Goal: Task Accomplishment & Management: Manage account settings

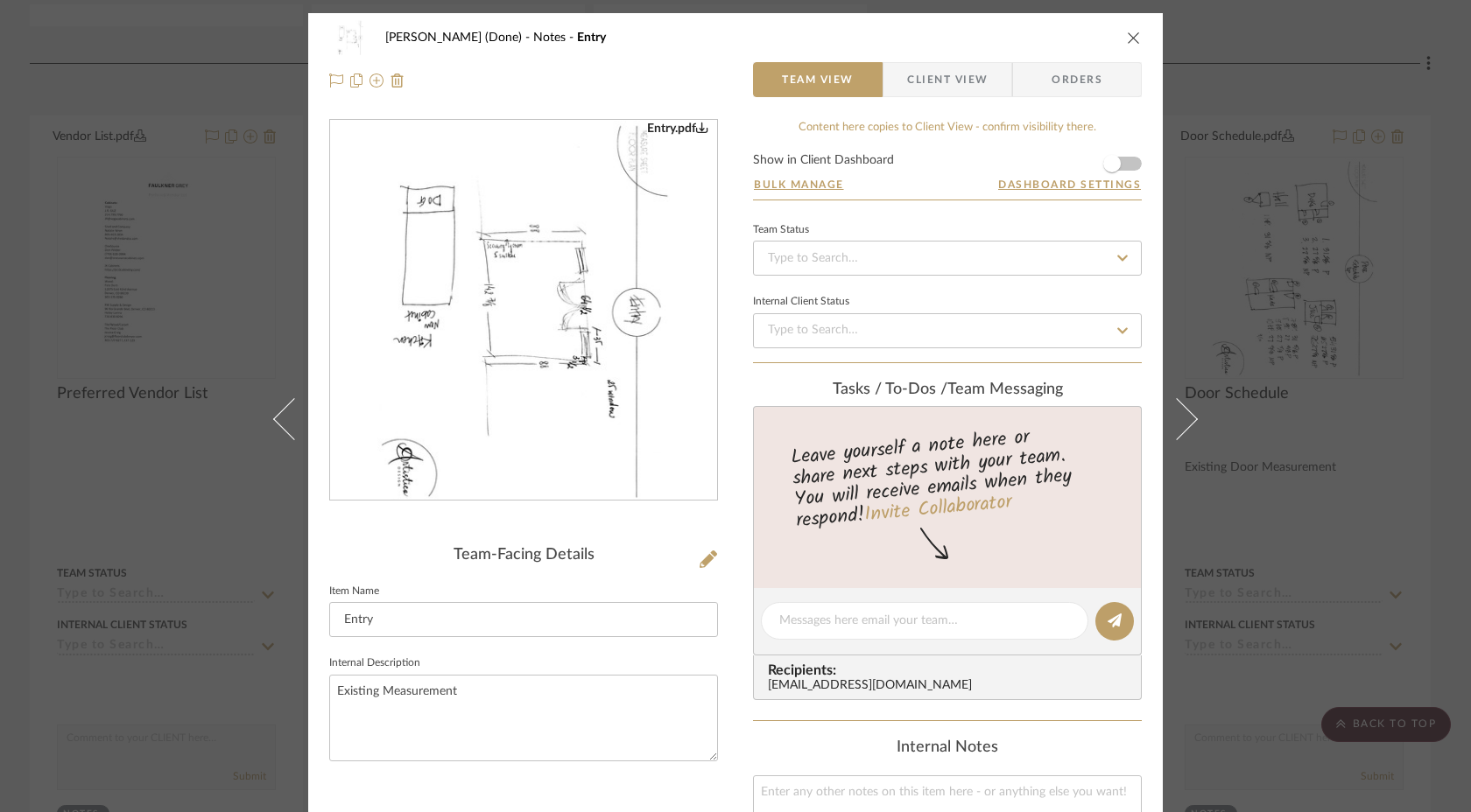
click at [228, 187] on div "[PERSON_NAME] (Done) Notes Entry Team View Client View Orders Entry.pdf Team-Fa…" at bounding box center [735, 406] width 1471 height 812
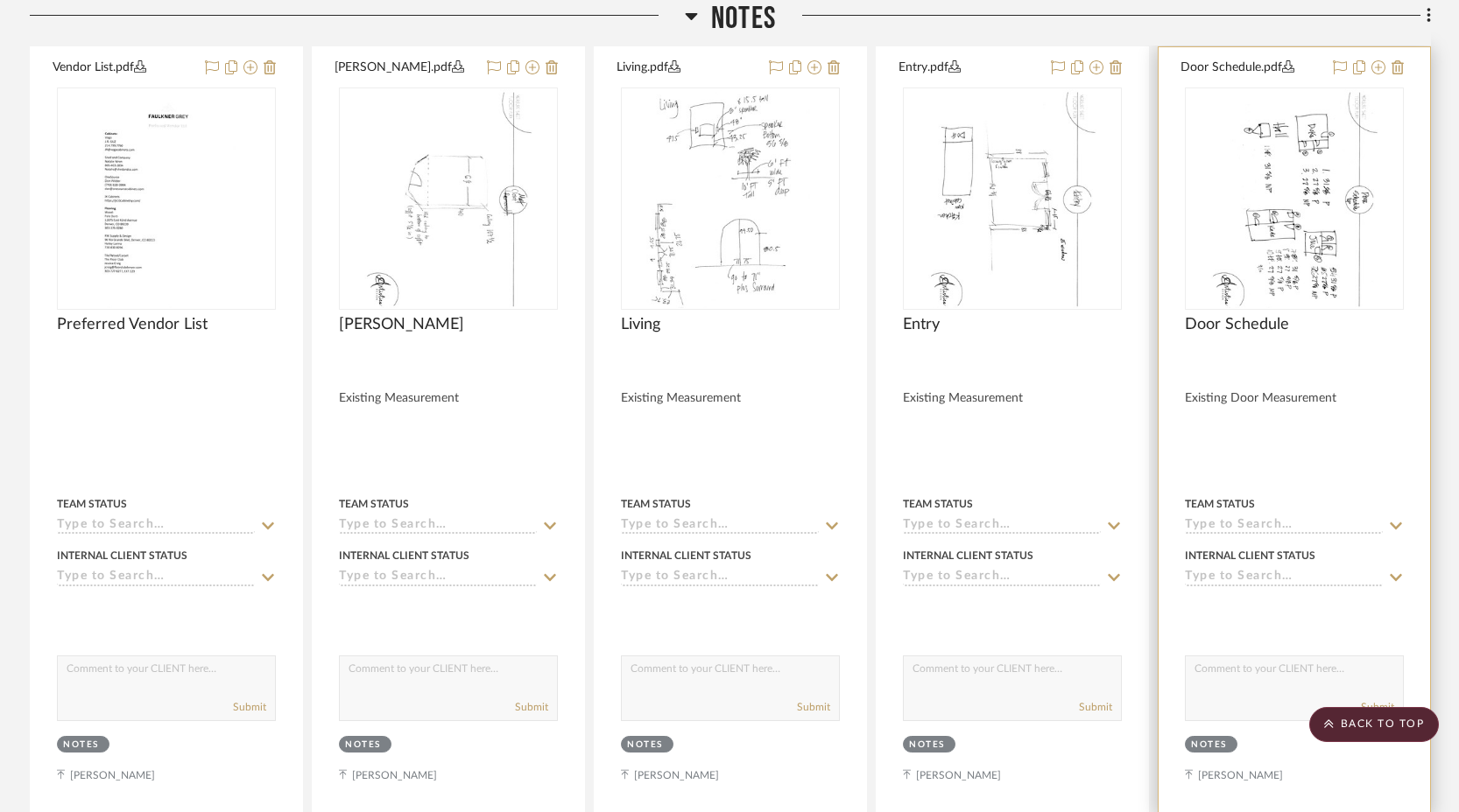
scroll to position [2177, 0]
click at [1379, 72] on icon at bounding box center [1378, 68] width 14 height 14
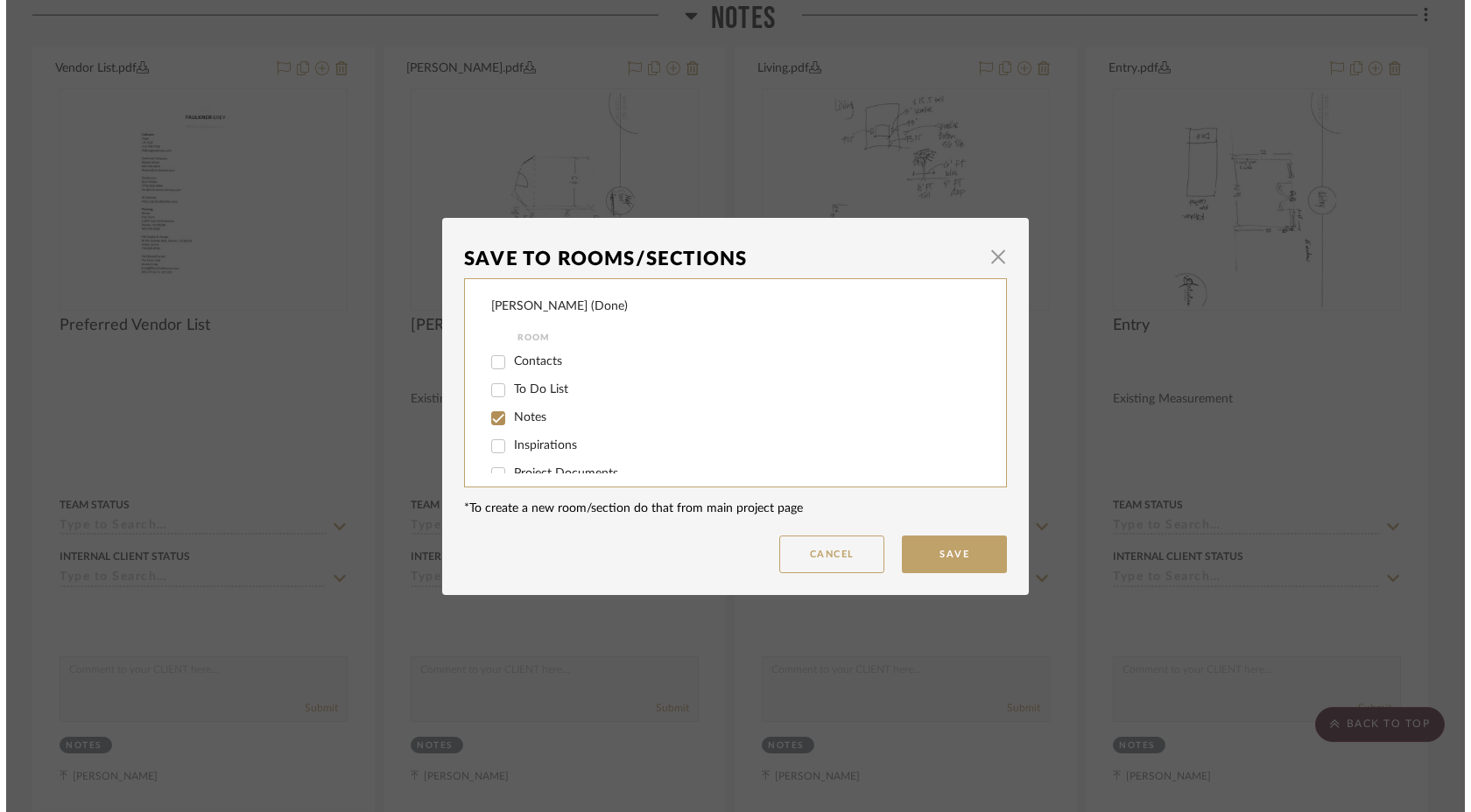
scroll to position [0, 0]
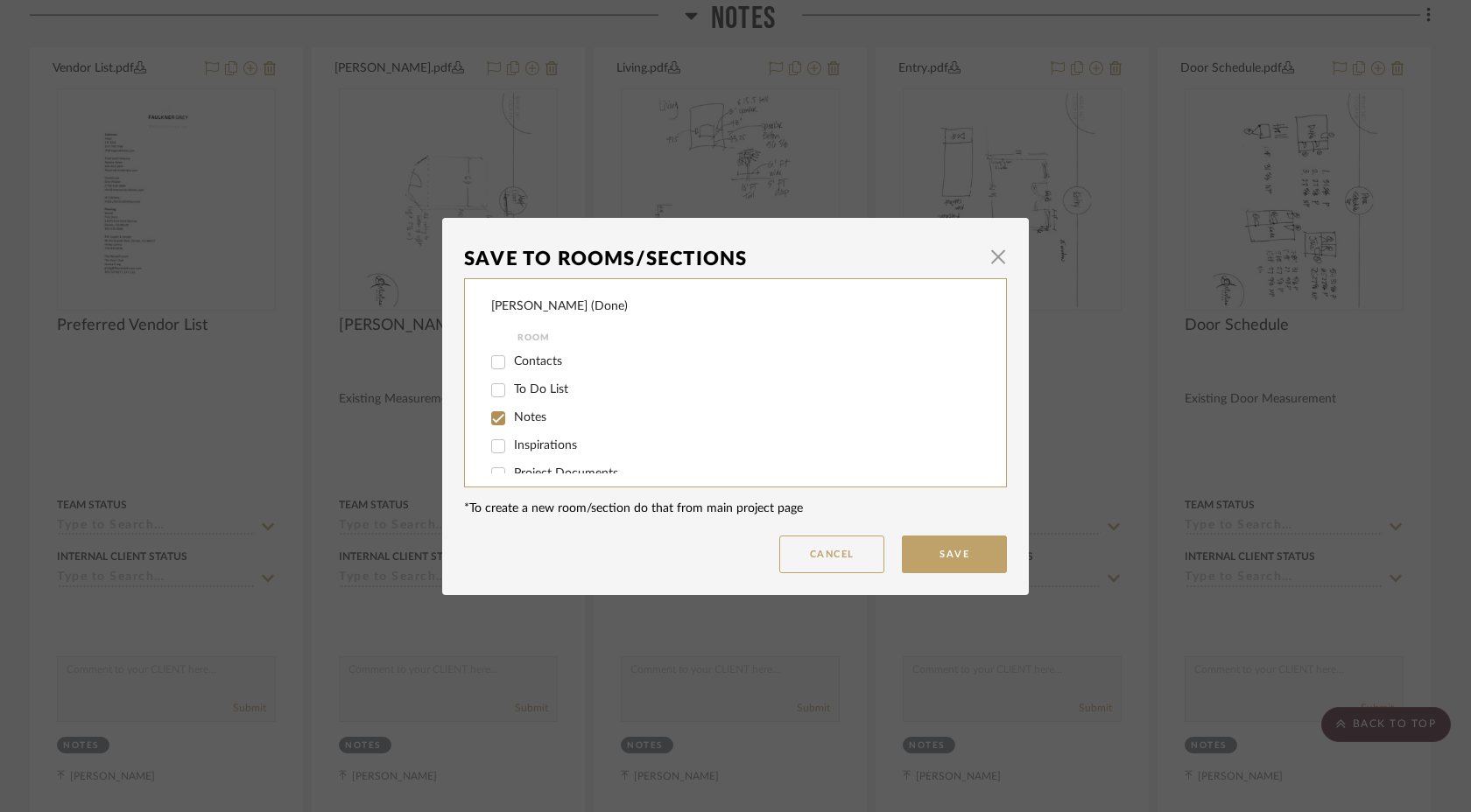
click at [1289, 421] on div "Save To Rooms/Sections × [PERSON_NAME] (Done) Room Contacts To Do List Notes In…" at bounding box center [735, 406] width 1471 height 812
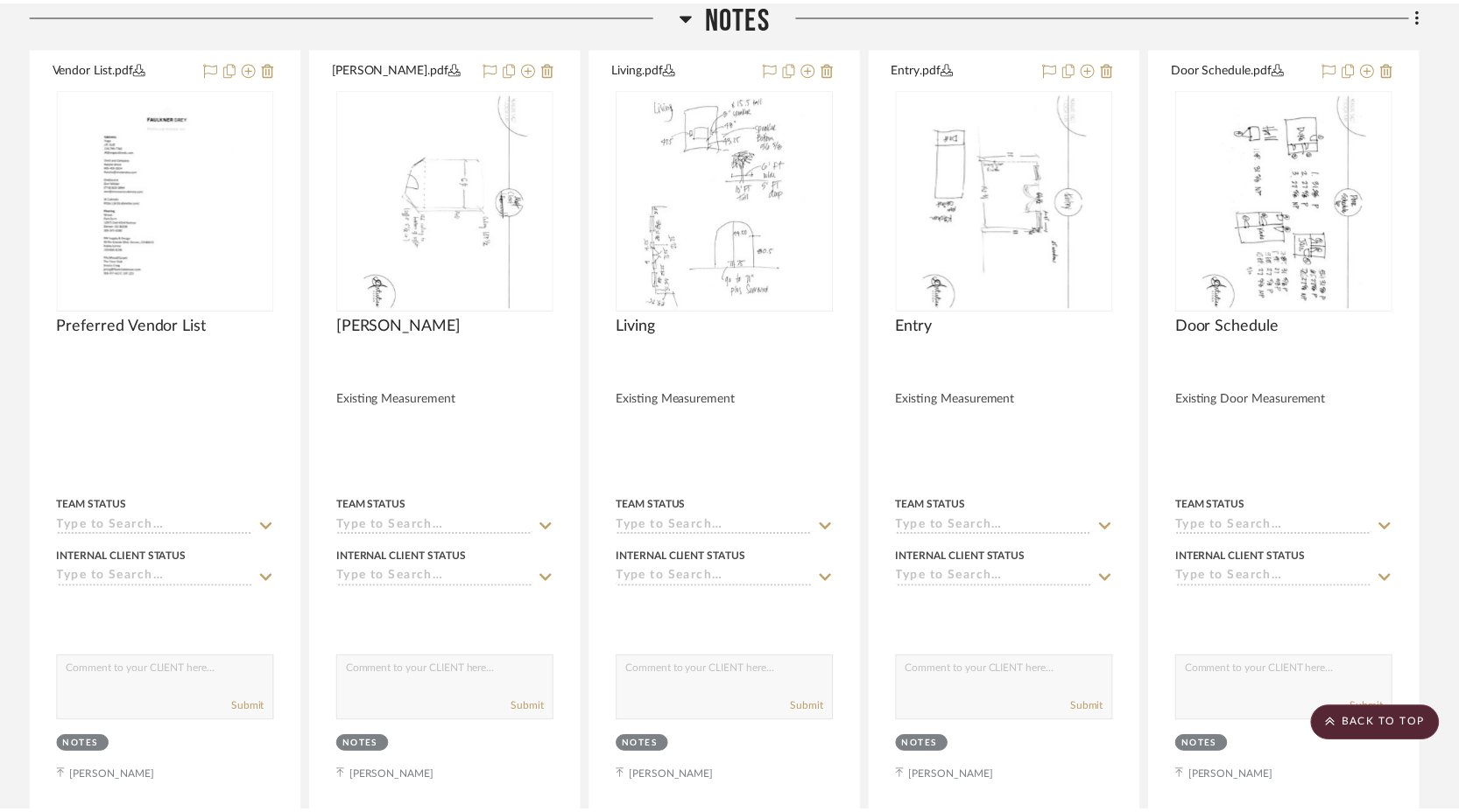
scroll to position [2177, 0]
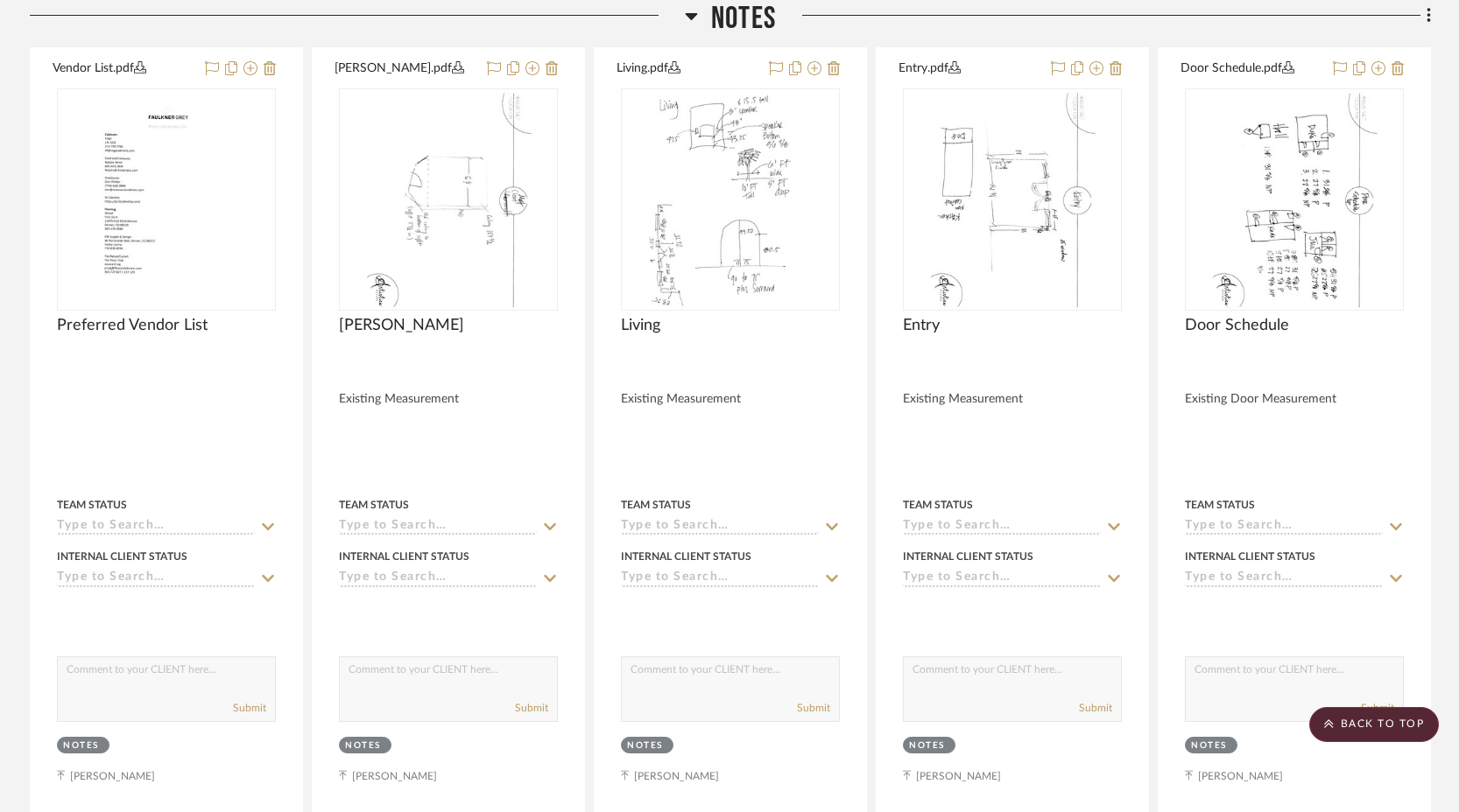
click at [1289, 421] on div at bounding box center [1294, 430] width 271 height 766
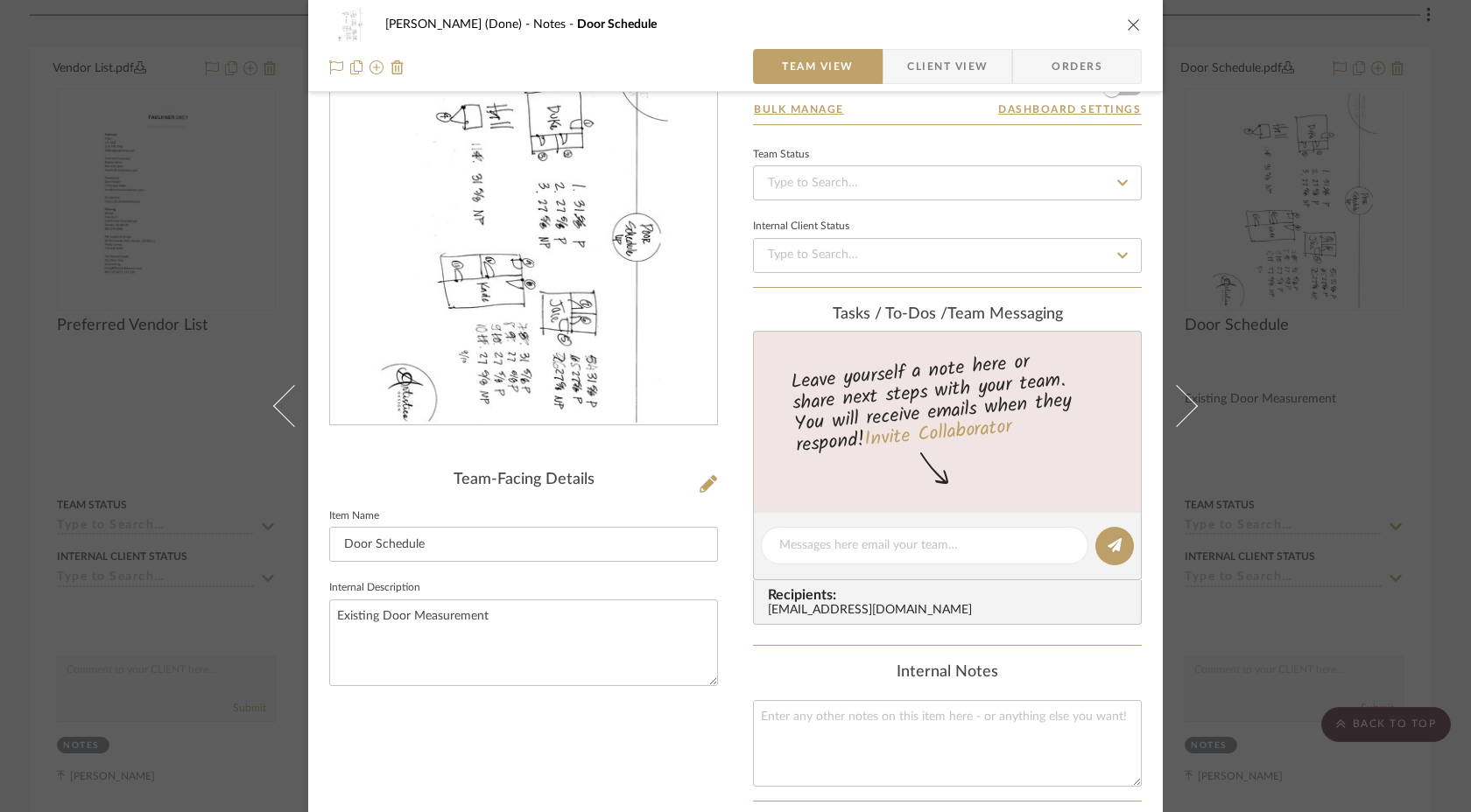
scroll to position [0, 0]
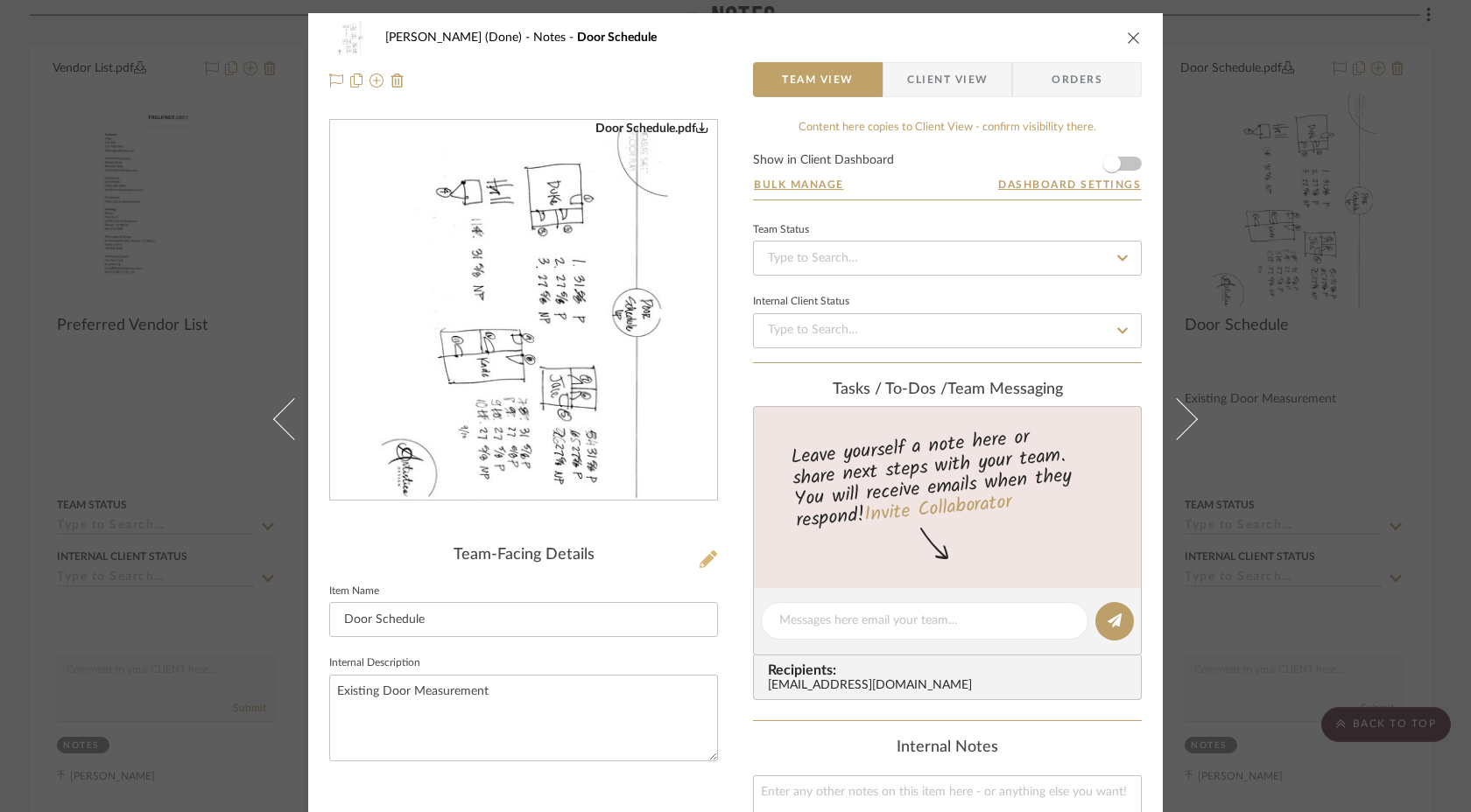
click at [700, 556] on icon at bounding box center [708, 560] width 18 height 18
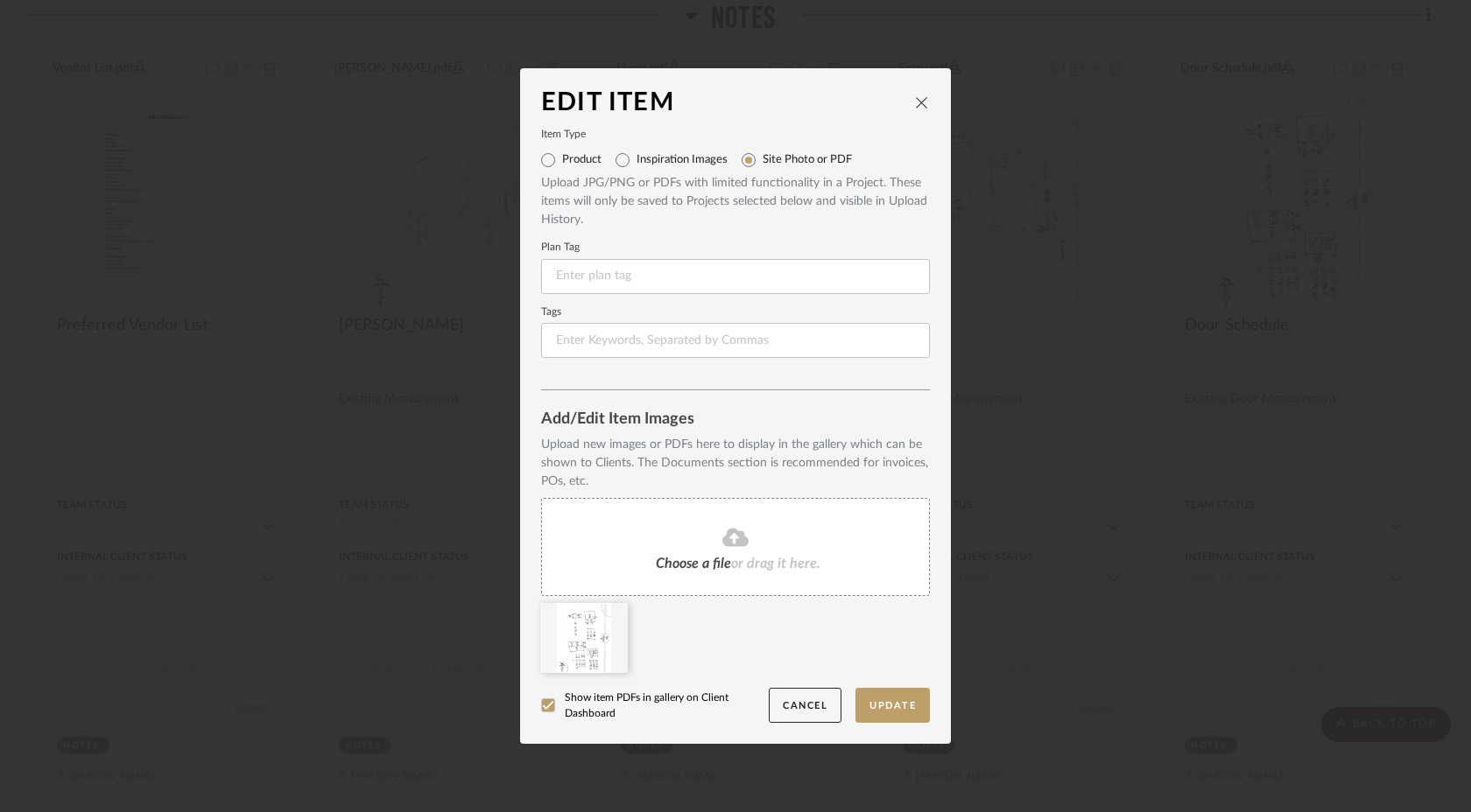
click at [737, 543] on icon at bounding box center [736, 537] width 27 height 19
click at [784, 704] on button "Cancel" at bounding box center [805, 706] width 73 height 36
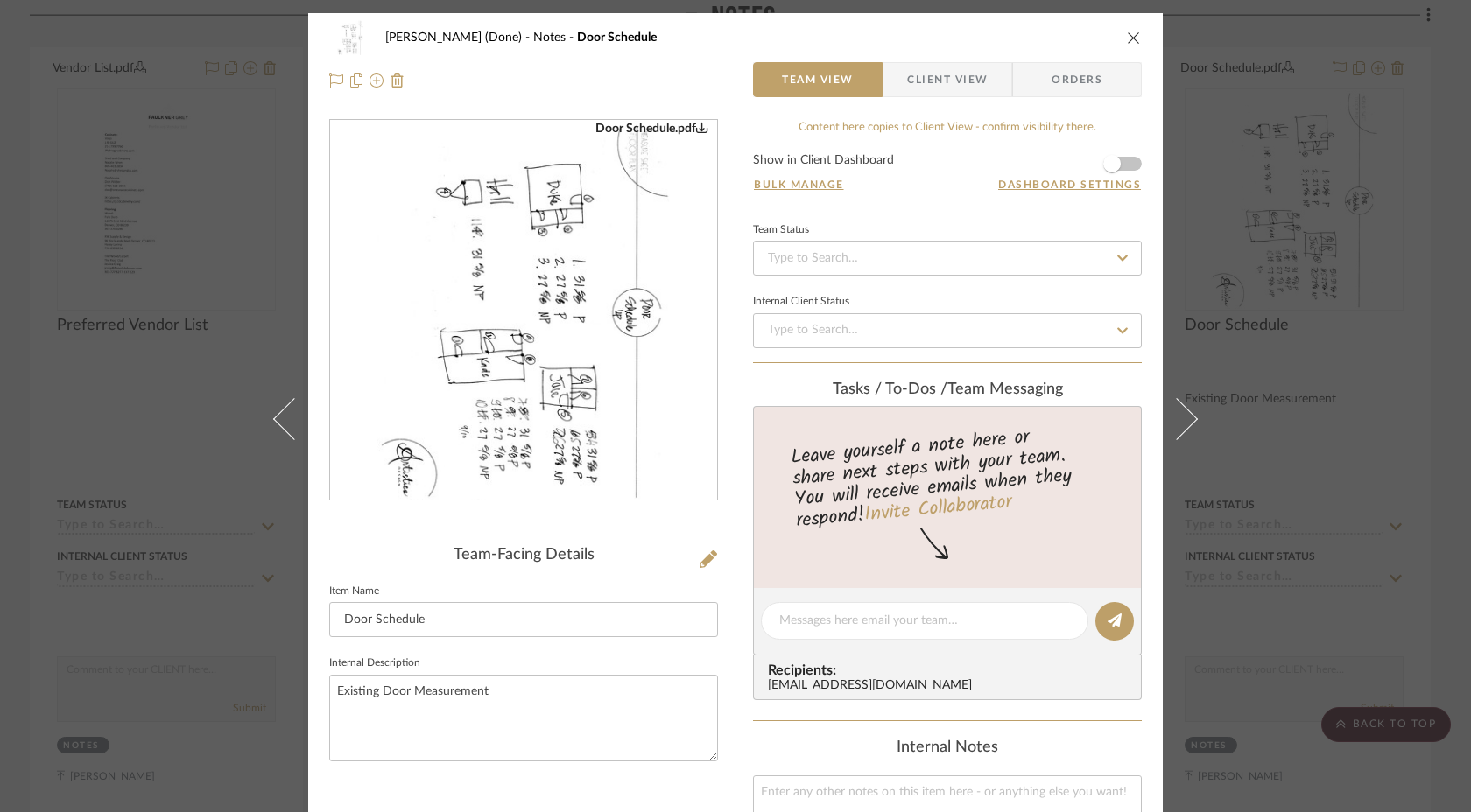
click at [1274, 477] on div "[PERSON_NAME] (Done) Notes Door Schedule Team View Client View Orders Door Sche…" at bounding box center [735, 406] width 1471 height 812
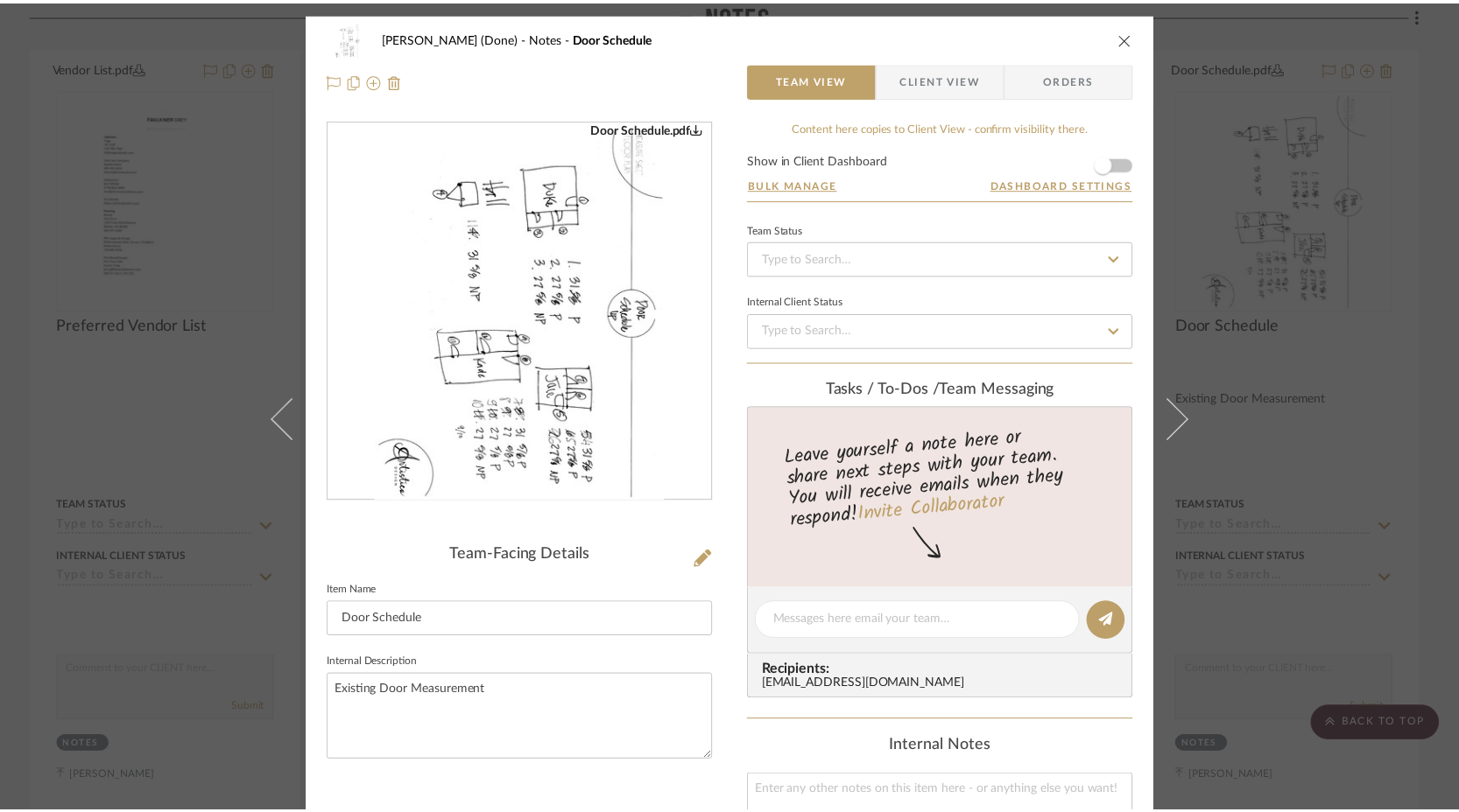
scroll to position [2177, 0]
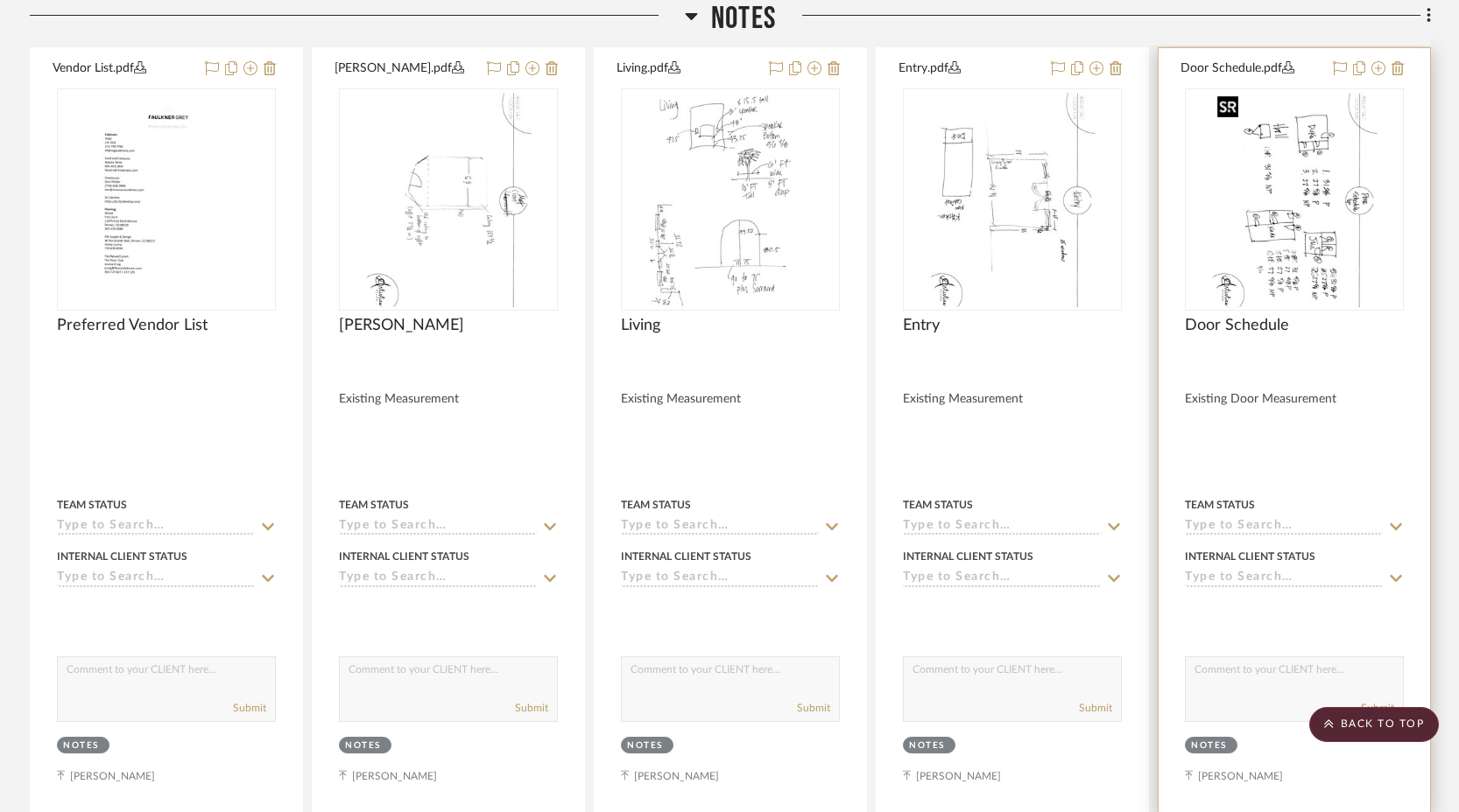
click at [1344, 230] on img "0" at bounding box center [1294, 199] width 169 height 219
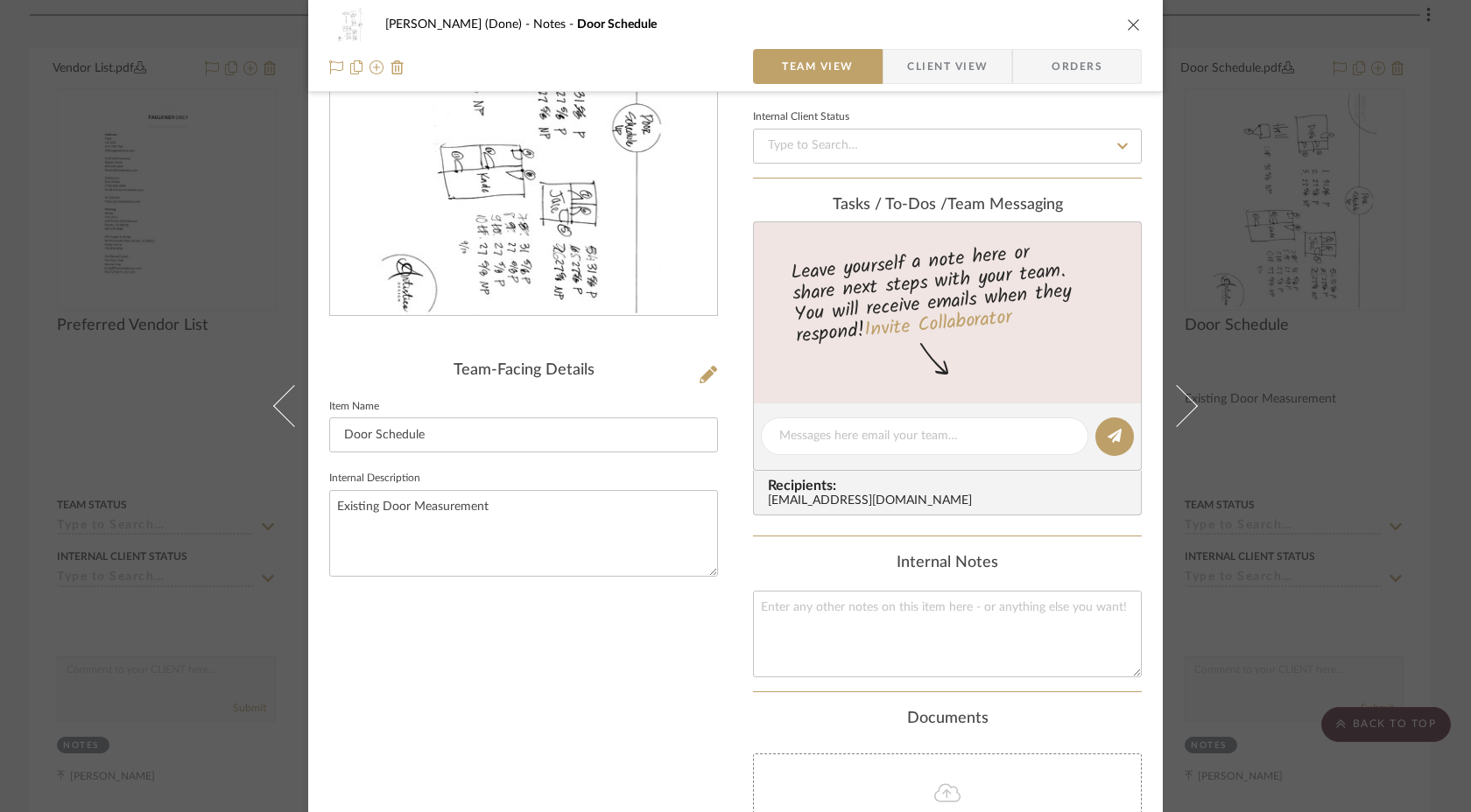
scroll to position [193, 0]
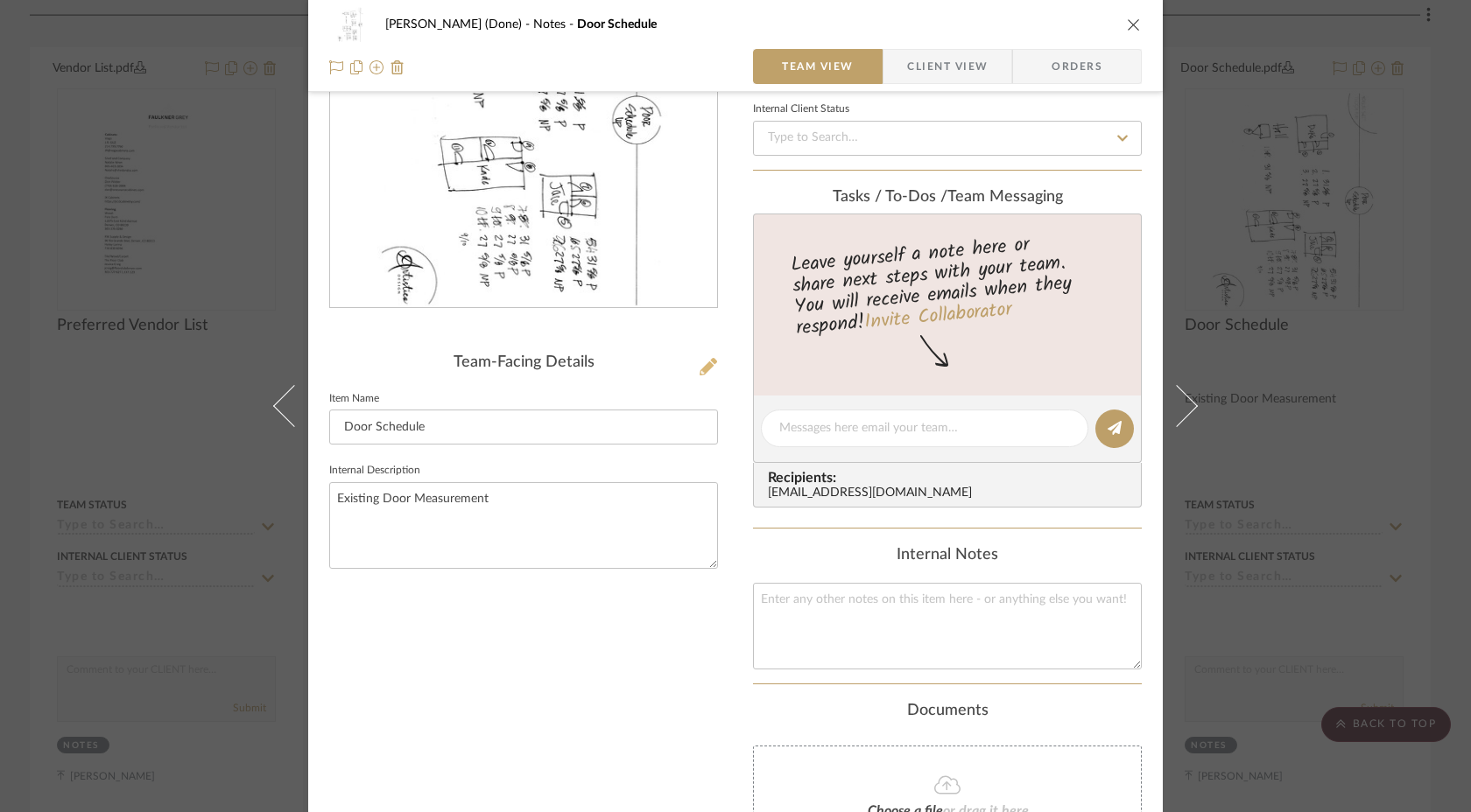
click at [699, 371] on button at bounding box center [708, 367] width 19 height 28
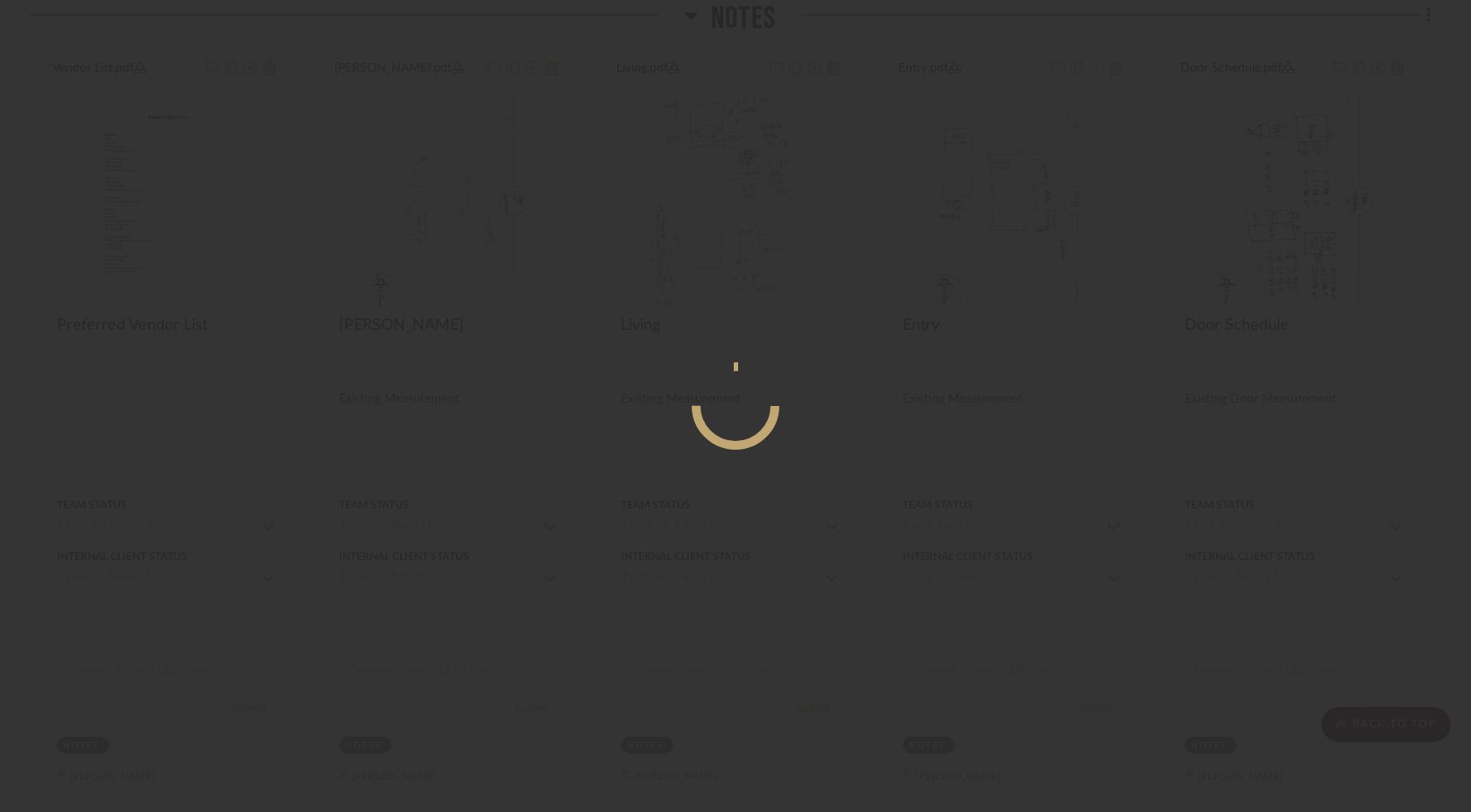
scroll to position [0, 0]
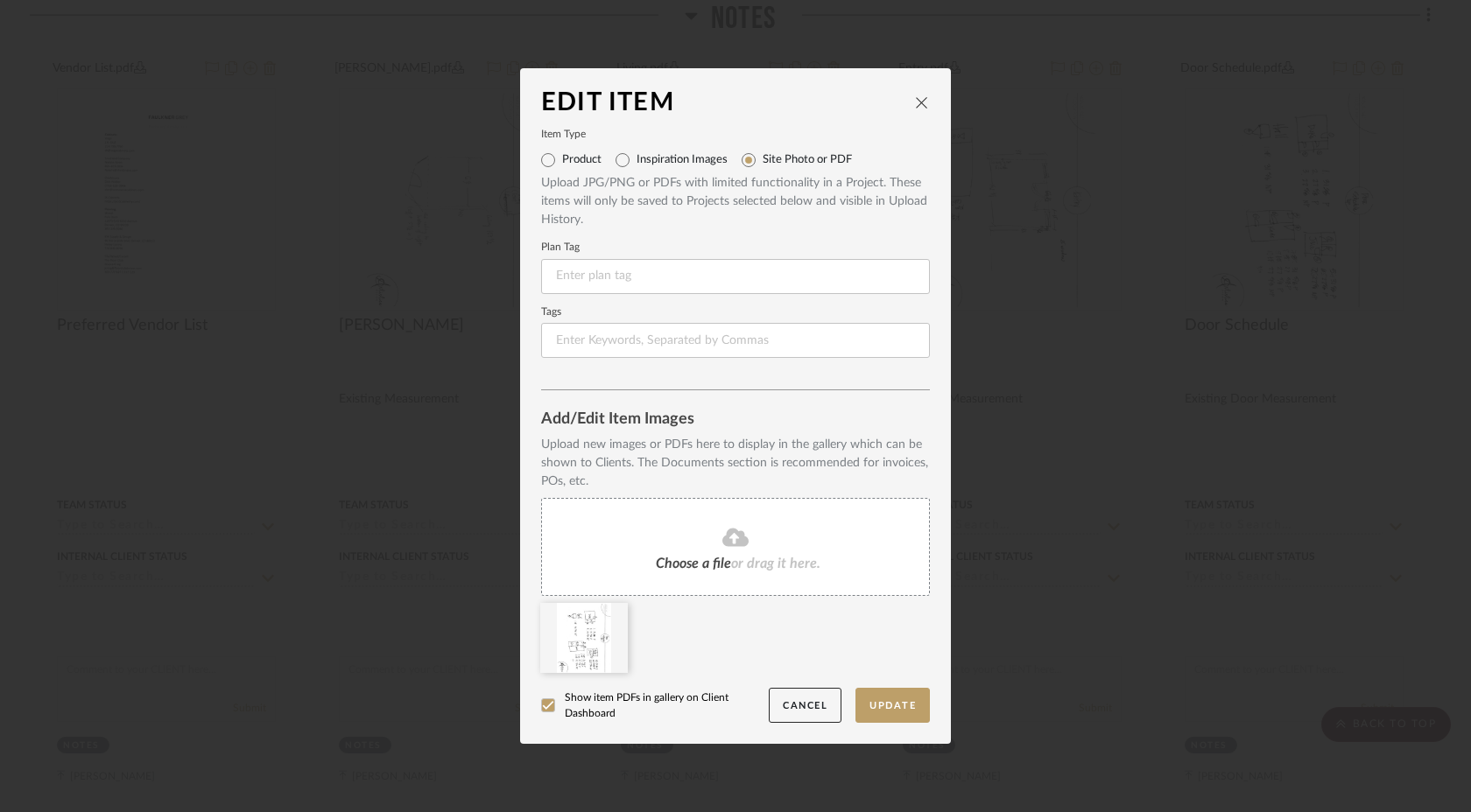
click at [732, 537] on icon at bounding box center [736, 537] width 27 height 19
click at [879, 706] on button "Update" at bounding box center [893, 706] width 74 height 36
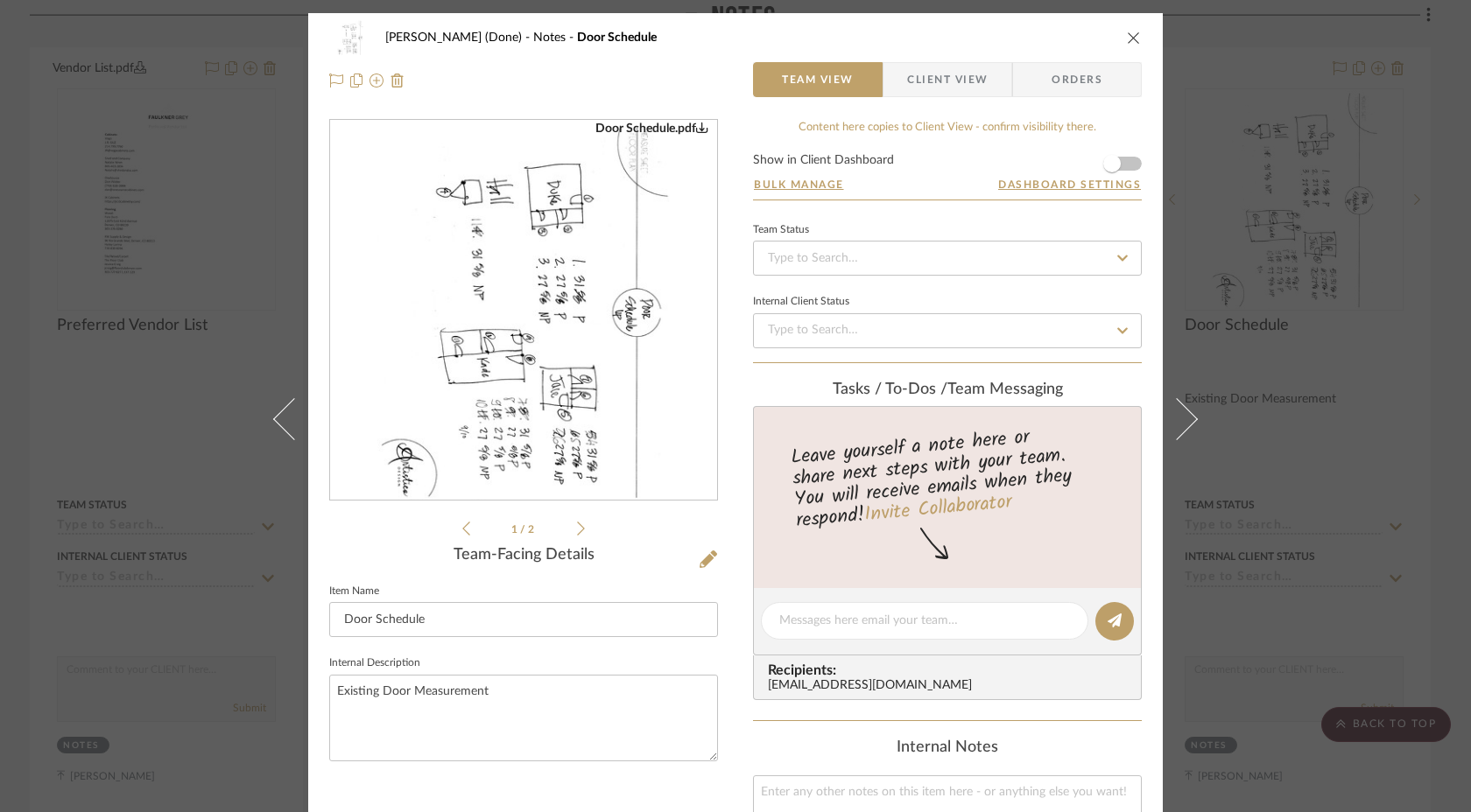
click at [1230, 317] on div "[PERSON_NAME] (Done) Notes Door Schedule Team View Client View Orders Door Sche…" at bounding box center [735, 406] width 1471 height 812
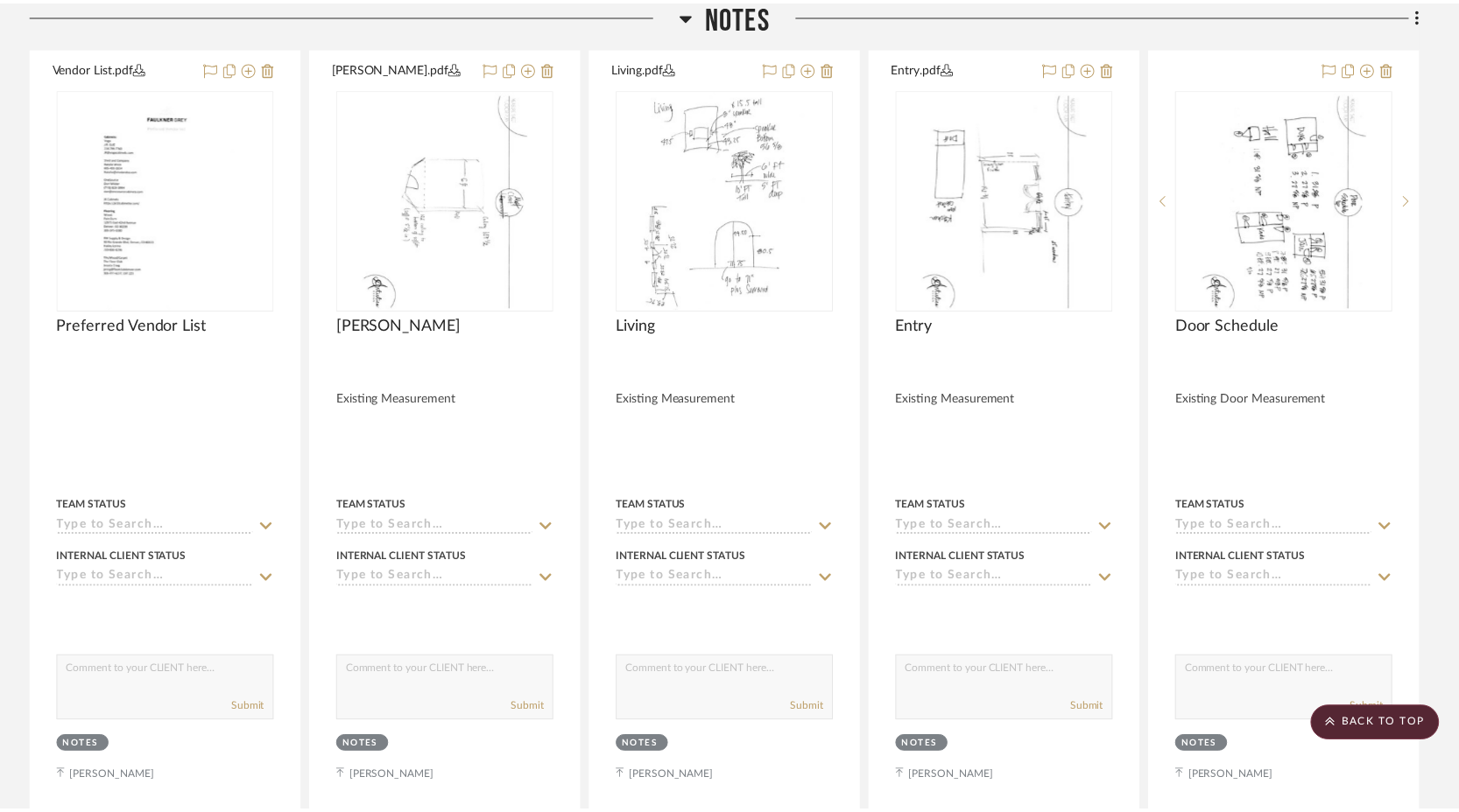
scroll to position [2177, 0]
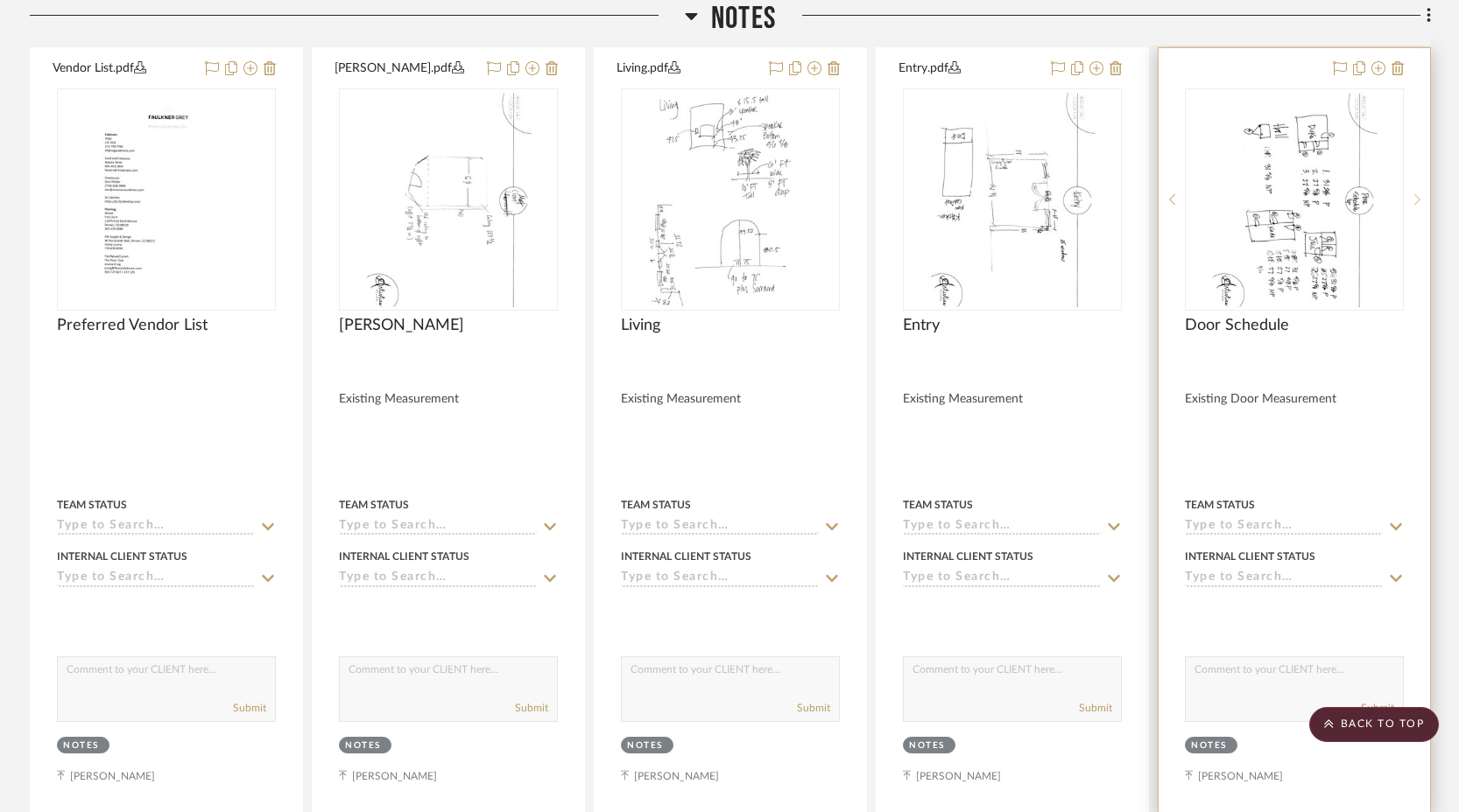
click at [1417, 201] on icon at bounding box center [1417, 199] width 6 height 12
click at [1167, 194] on sr-prev-btn at bounding box center [1172, 199] width 27 height 12
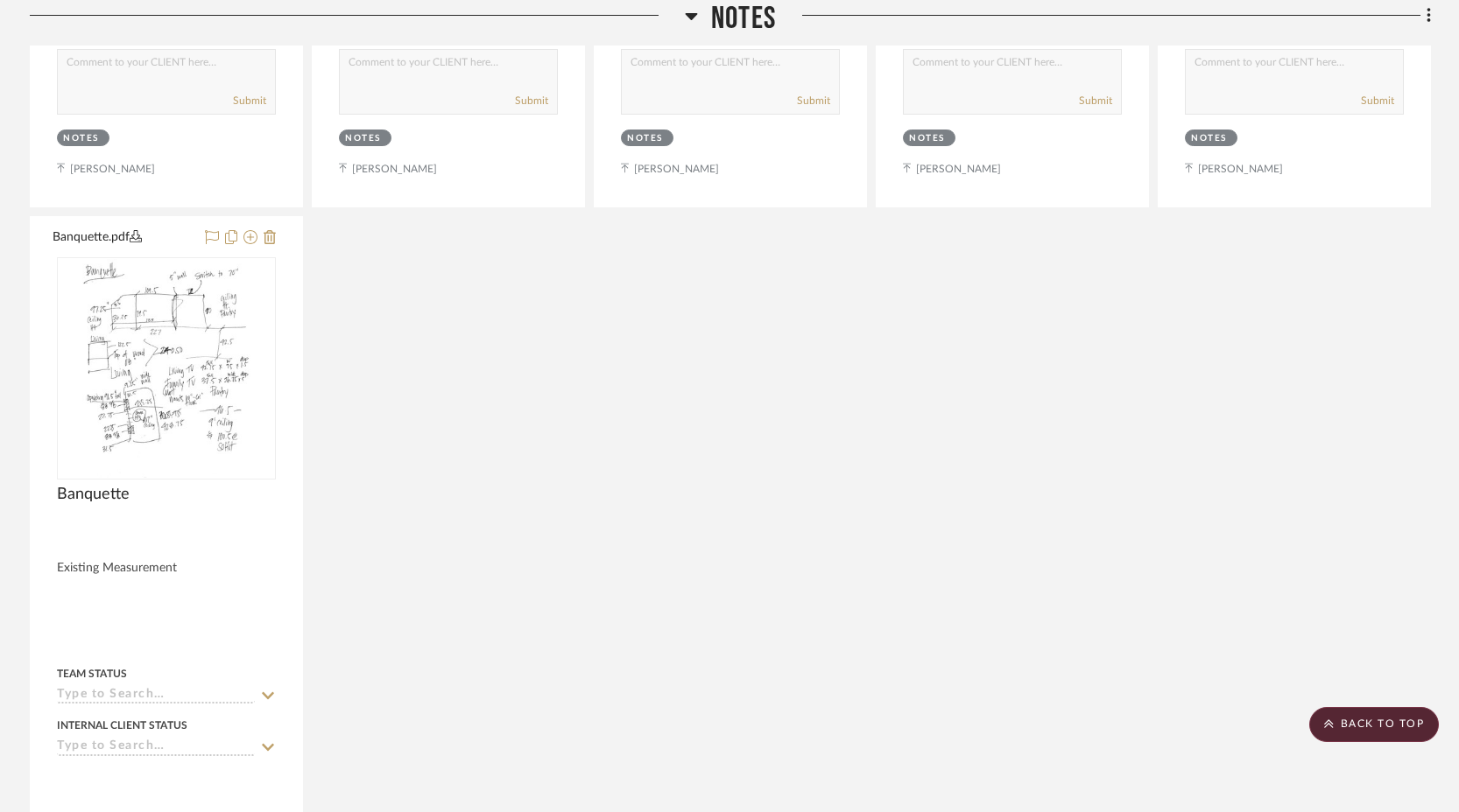
scroll to position [2828, 0]
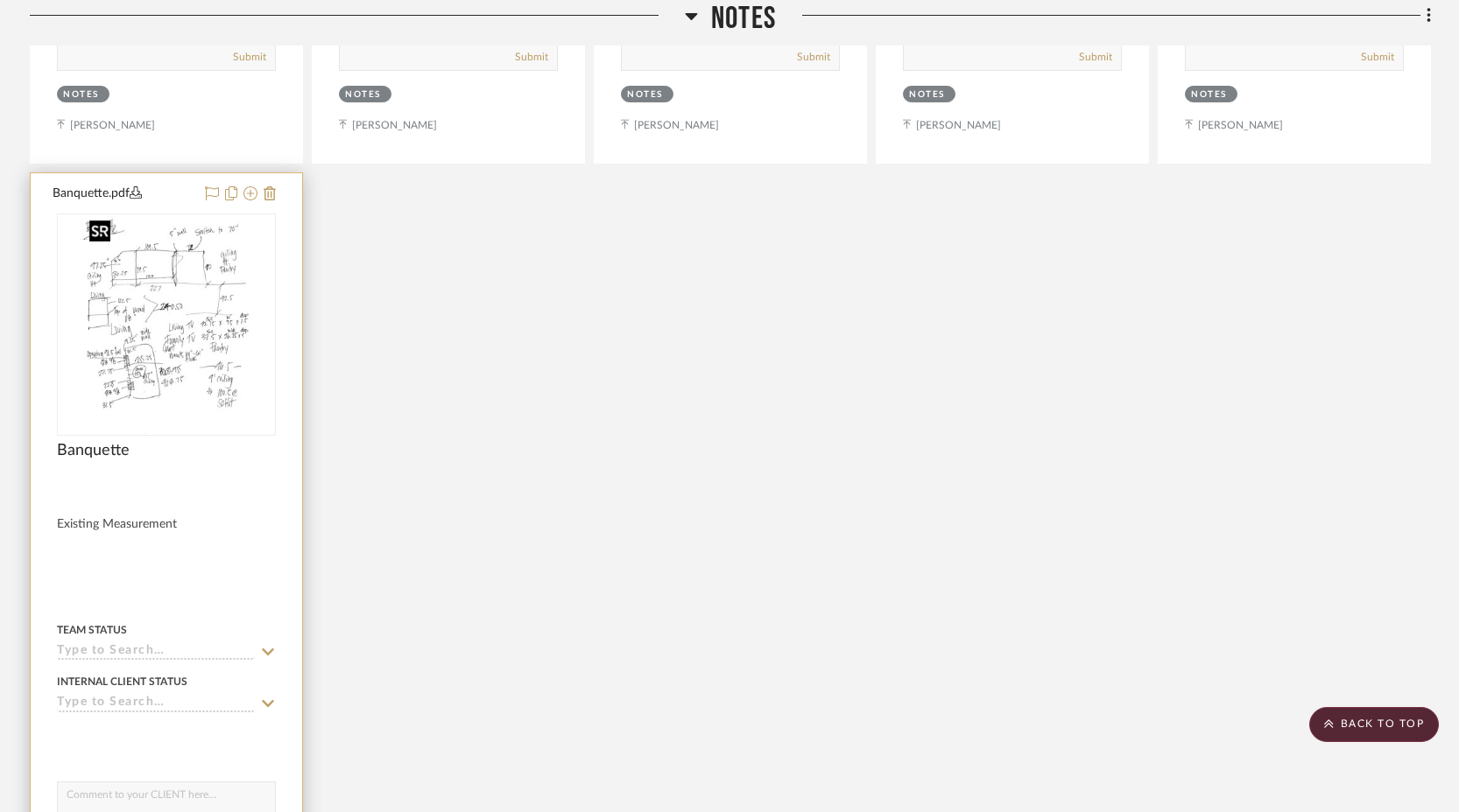
click at [184, 348] on img "0" at bounding box center [167, 324] width 169 height 219
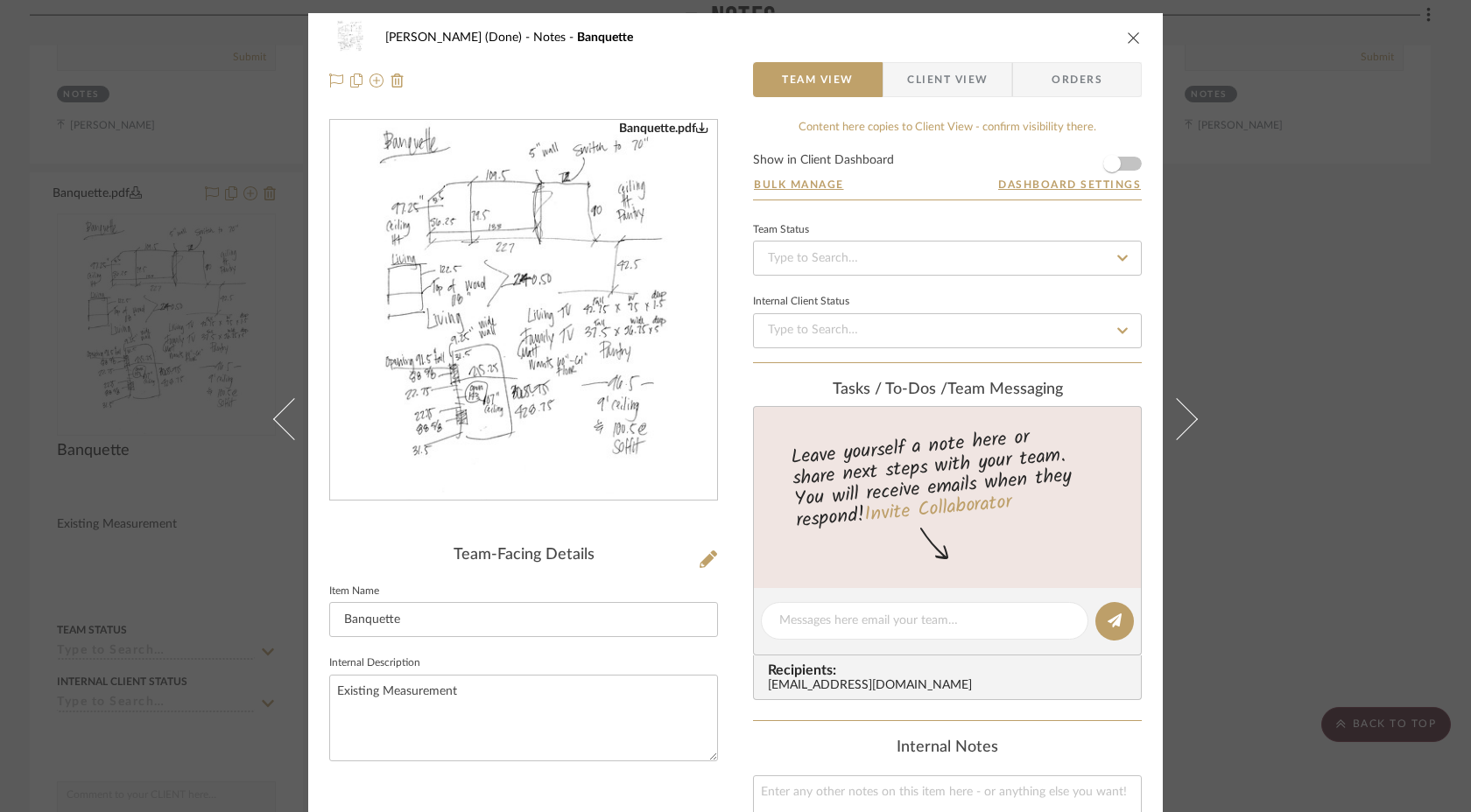
click at [1382, 472] on div "[PERSON_NAME] (Done) Notes Banquette Team View Client View Orders Banquette.pdf…" at bounding box center [735, 406] width 1471 height 812
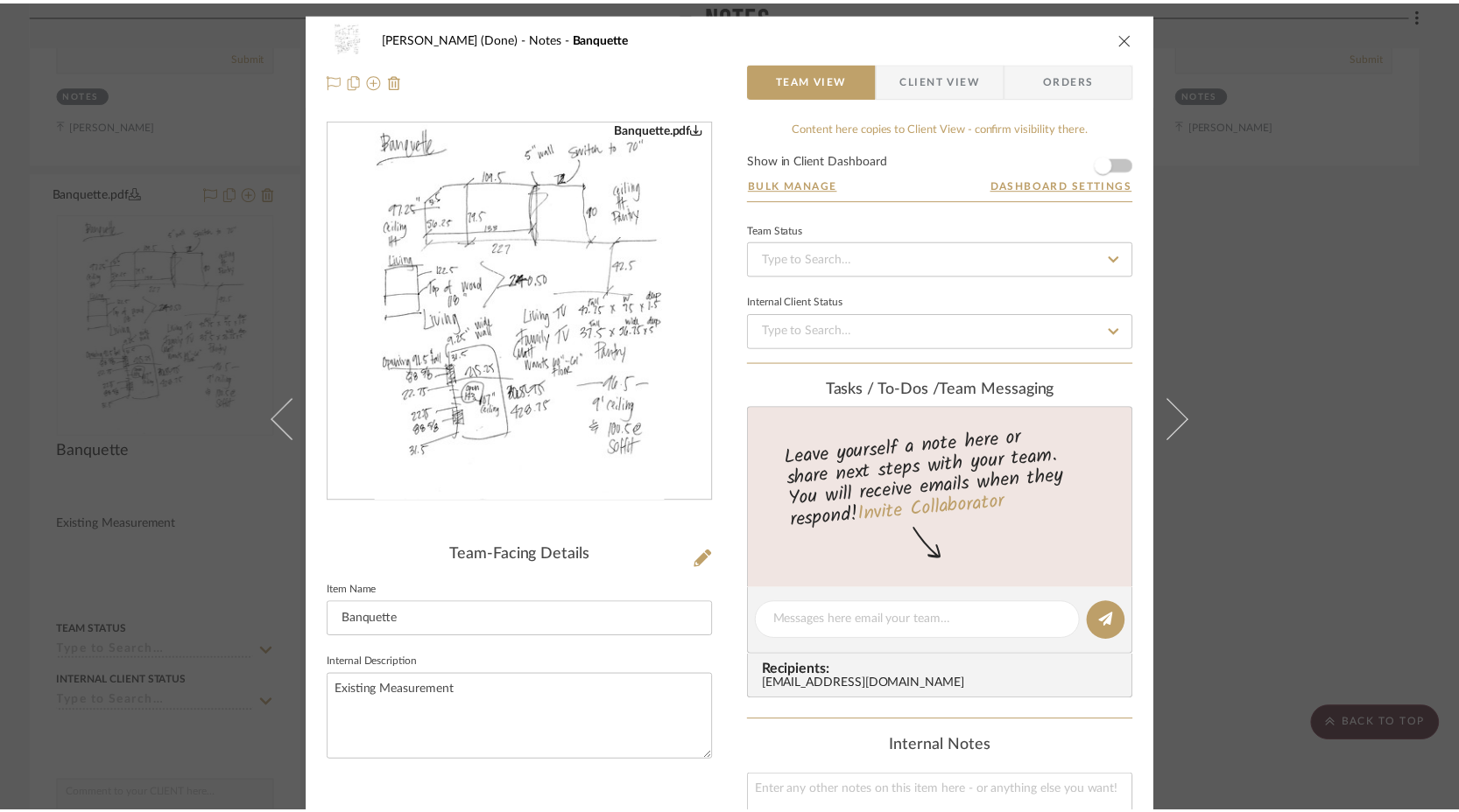
scroll to position [2828, 0]
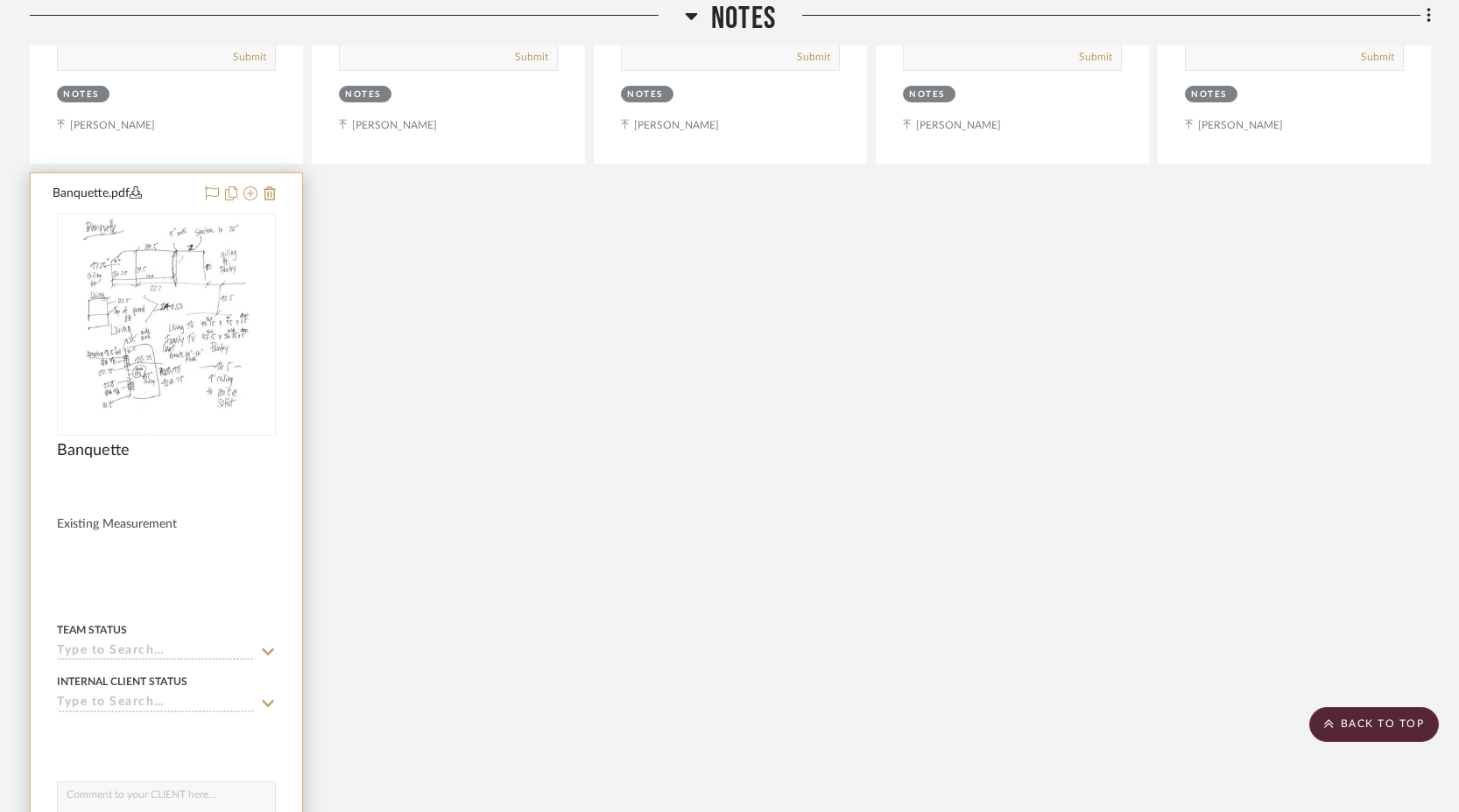
click at [210, 377] on img "0" at bounding box center [167, 324] width 169 height 219
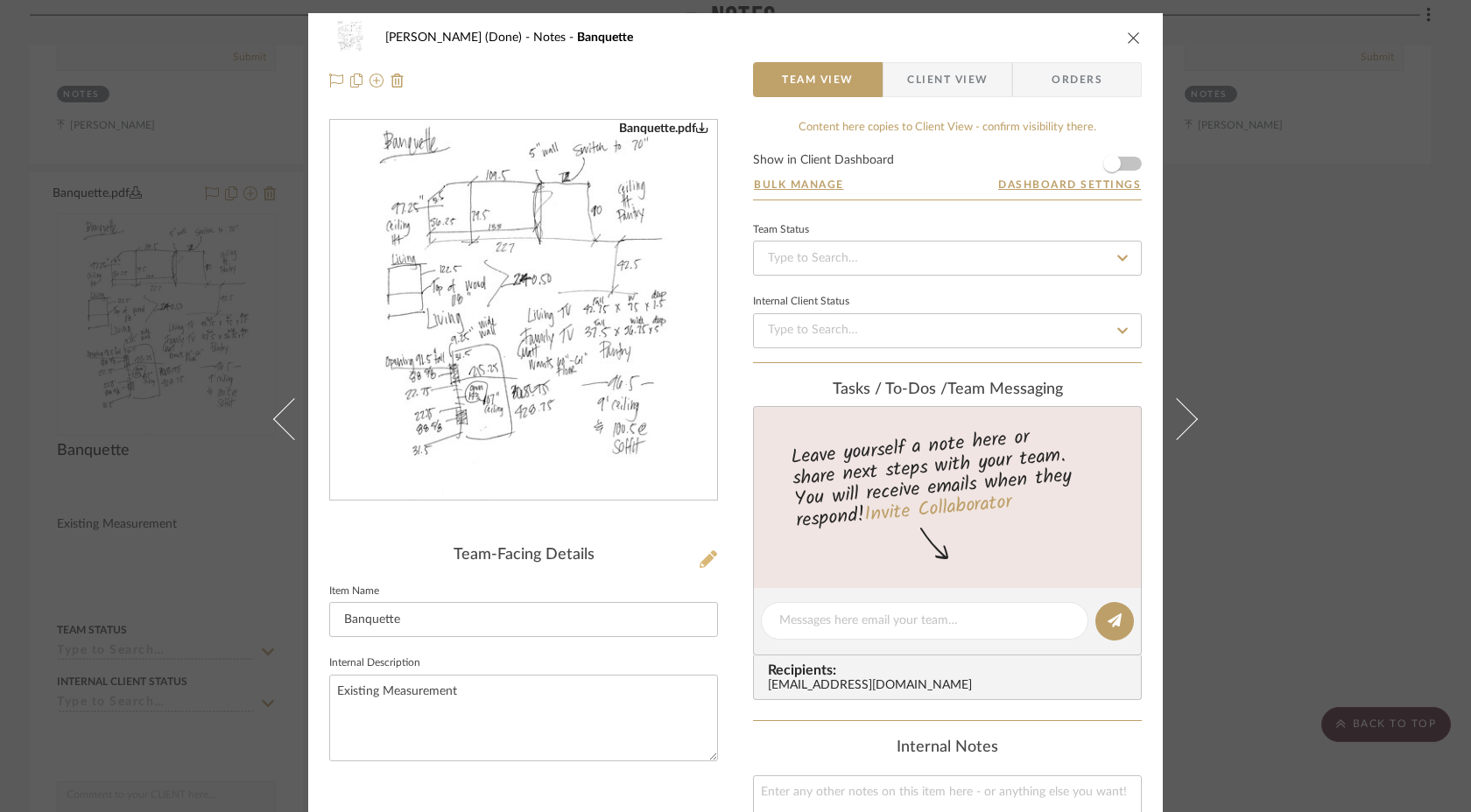
click at [701, 564] on icon at bounding box center [708, 560] width 18 height 18
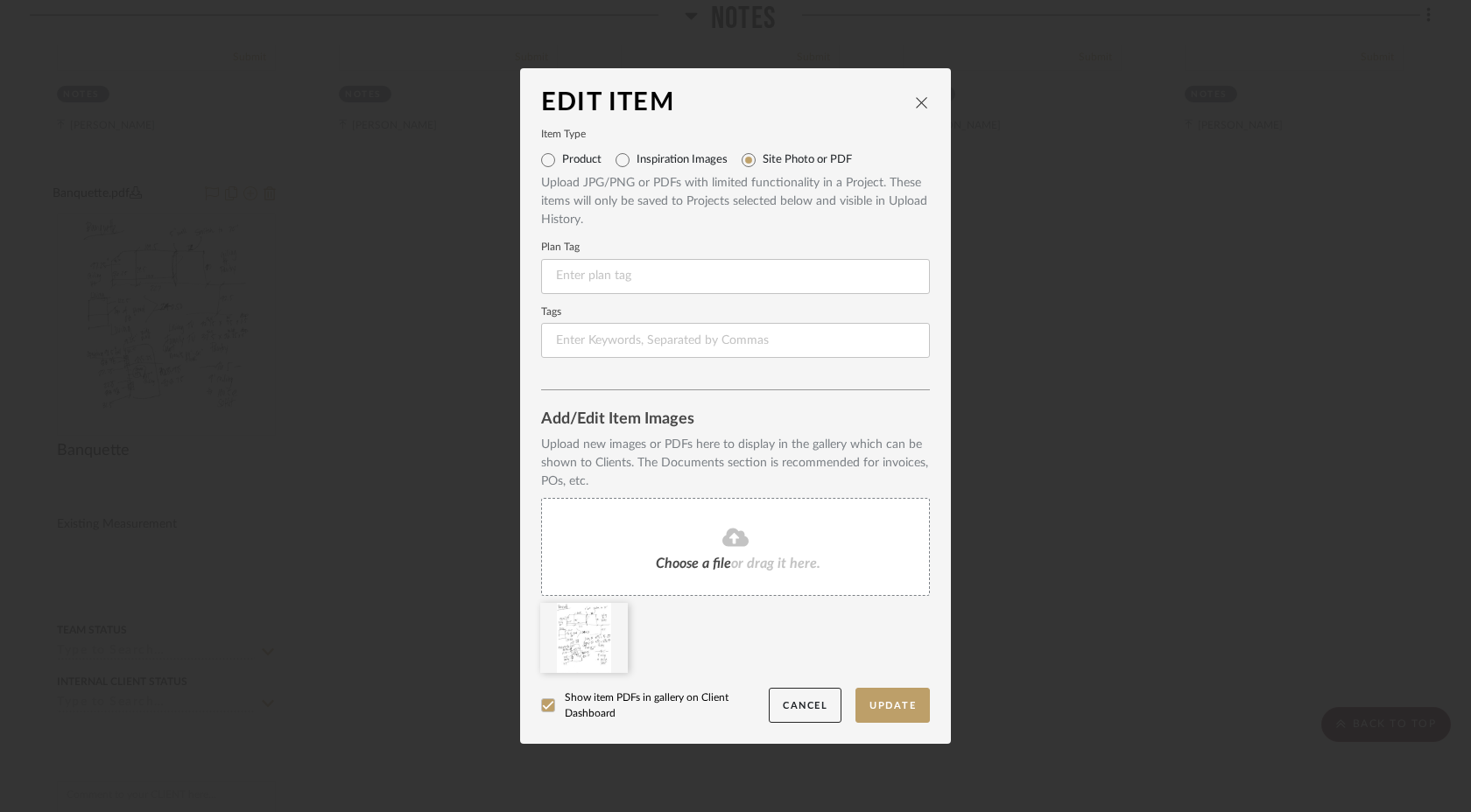
click at [732, 532] on icon at bounding box center [736, 537] width 27 height 19
click at [890, 710] on button "Update" at bounding box center [893, 706] width 74 height 36
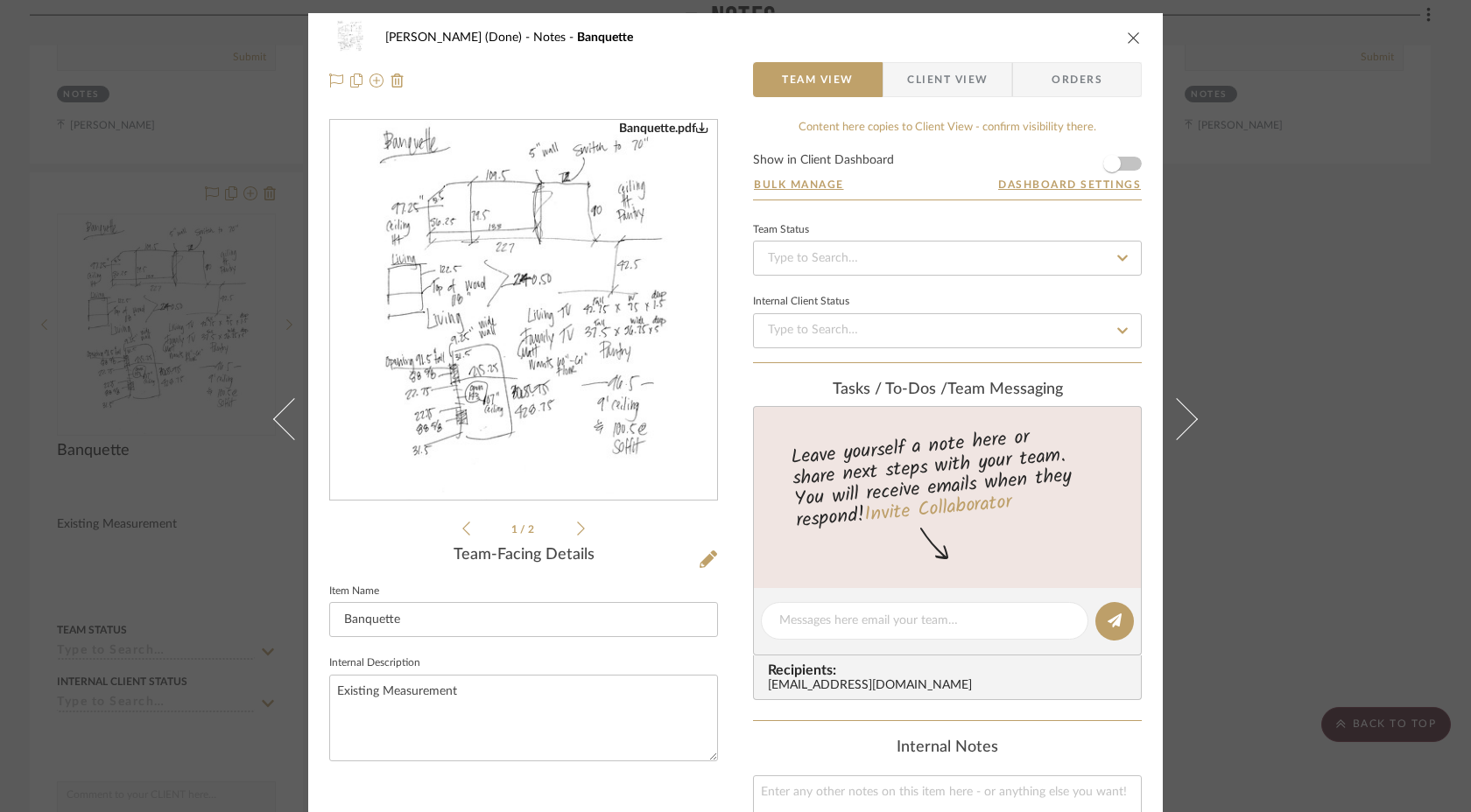
click at [577, 533] on icon at bounding box center [581, 529] width 8 height 16
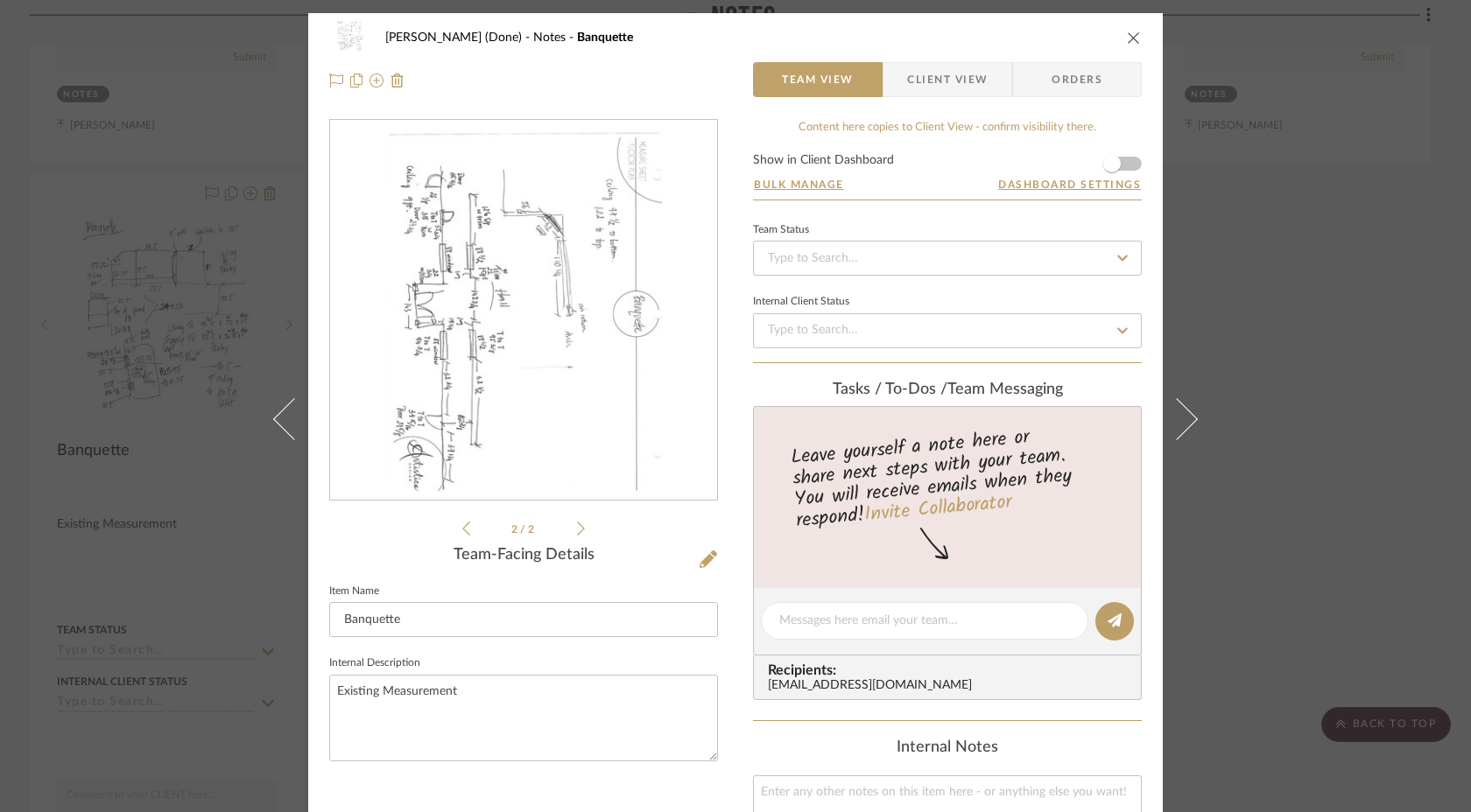
click at [1355, 367] on div "[PERSON_NAME] (Done) Notes Banquette Team View Client View Orders Banquette.pdf…" at bounding box center [735, 406] width 1471 height 812
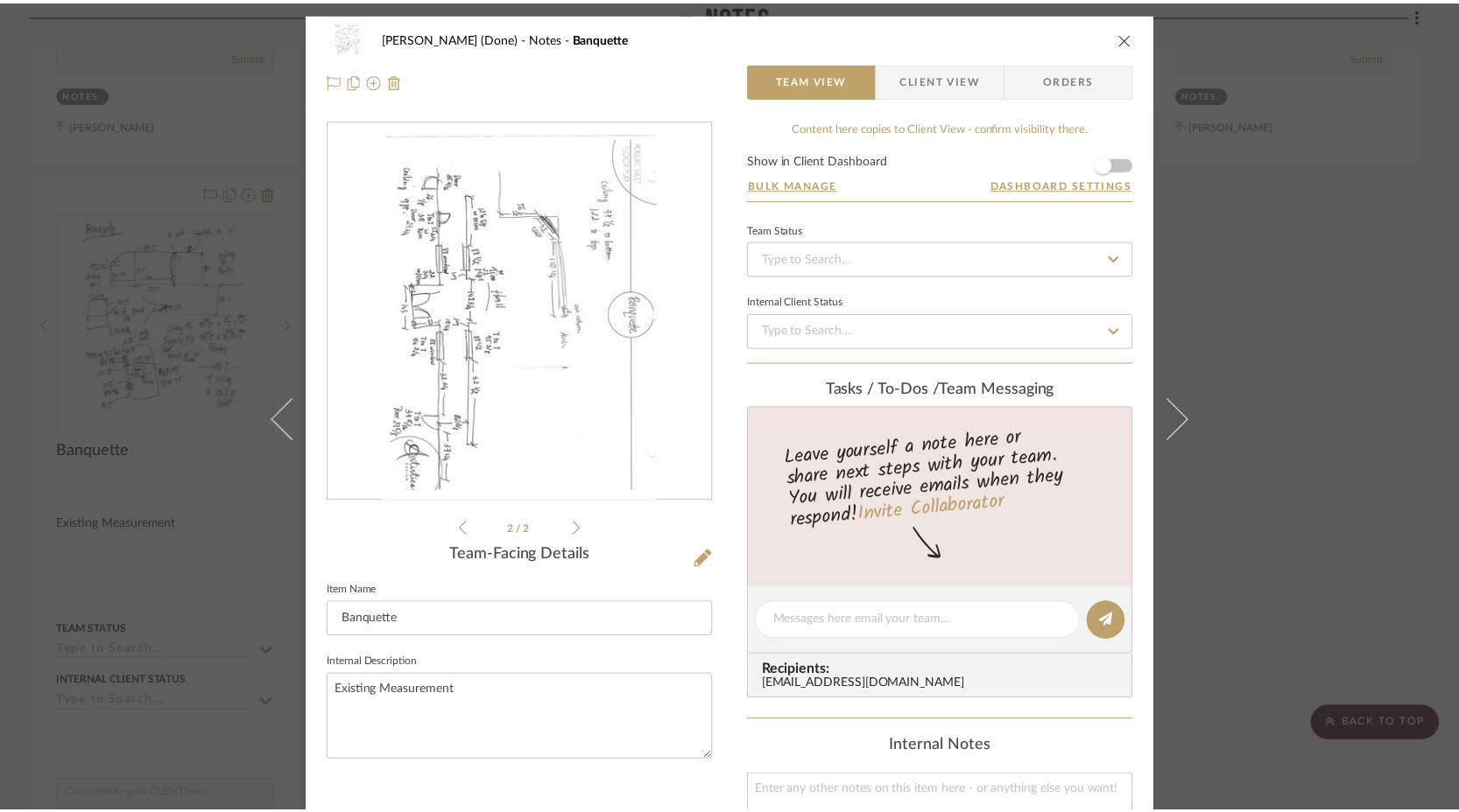
scroll to position [2828, 0]
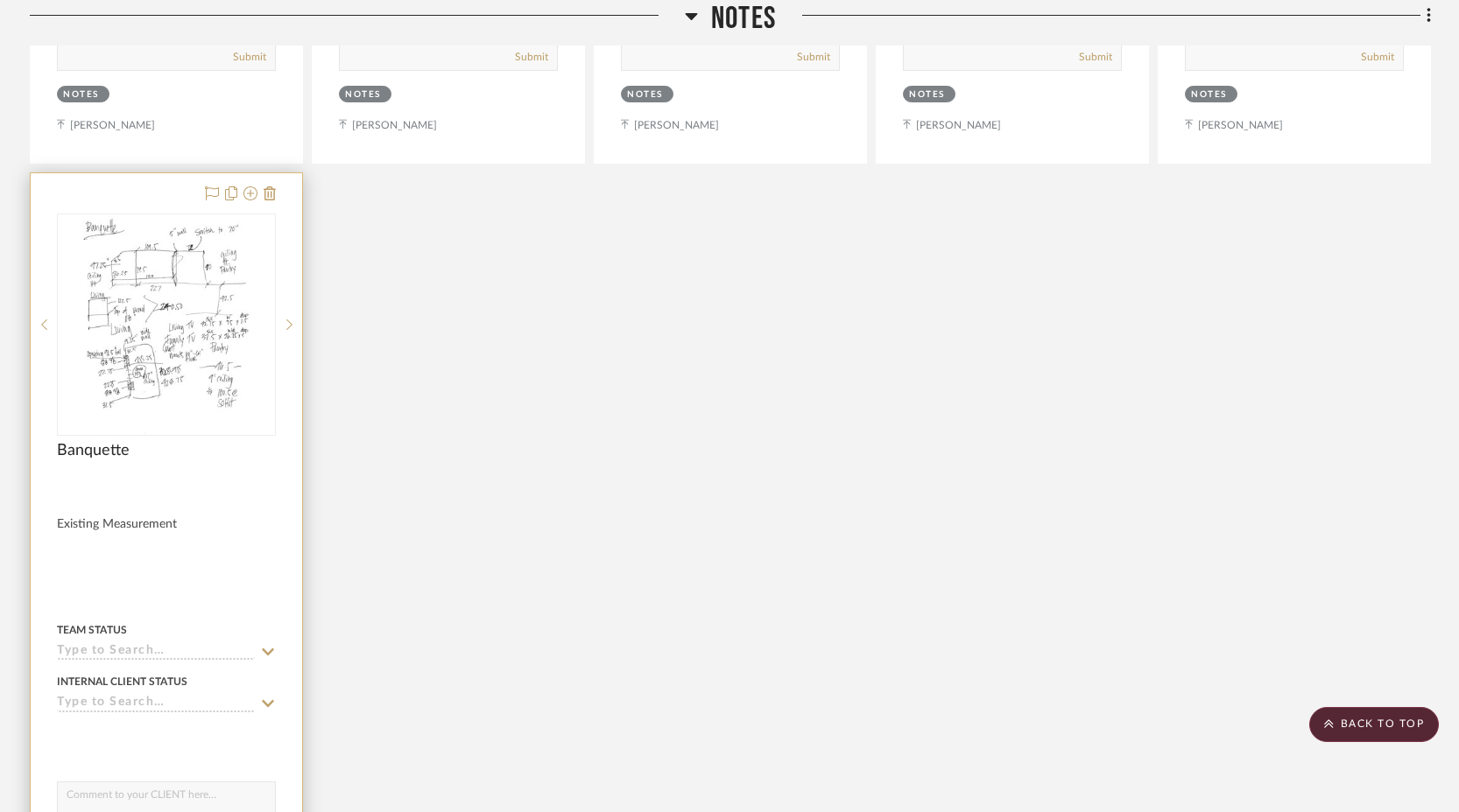
click at [221, 308] on img "0" at bounding box center [167, 324] width 169 height 219
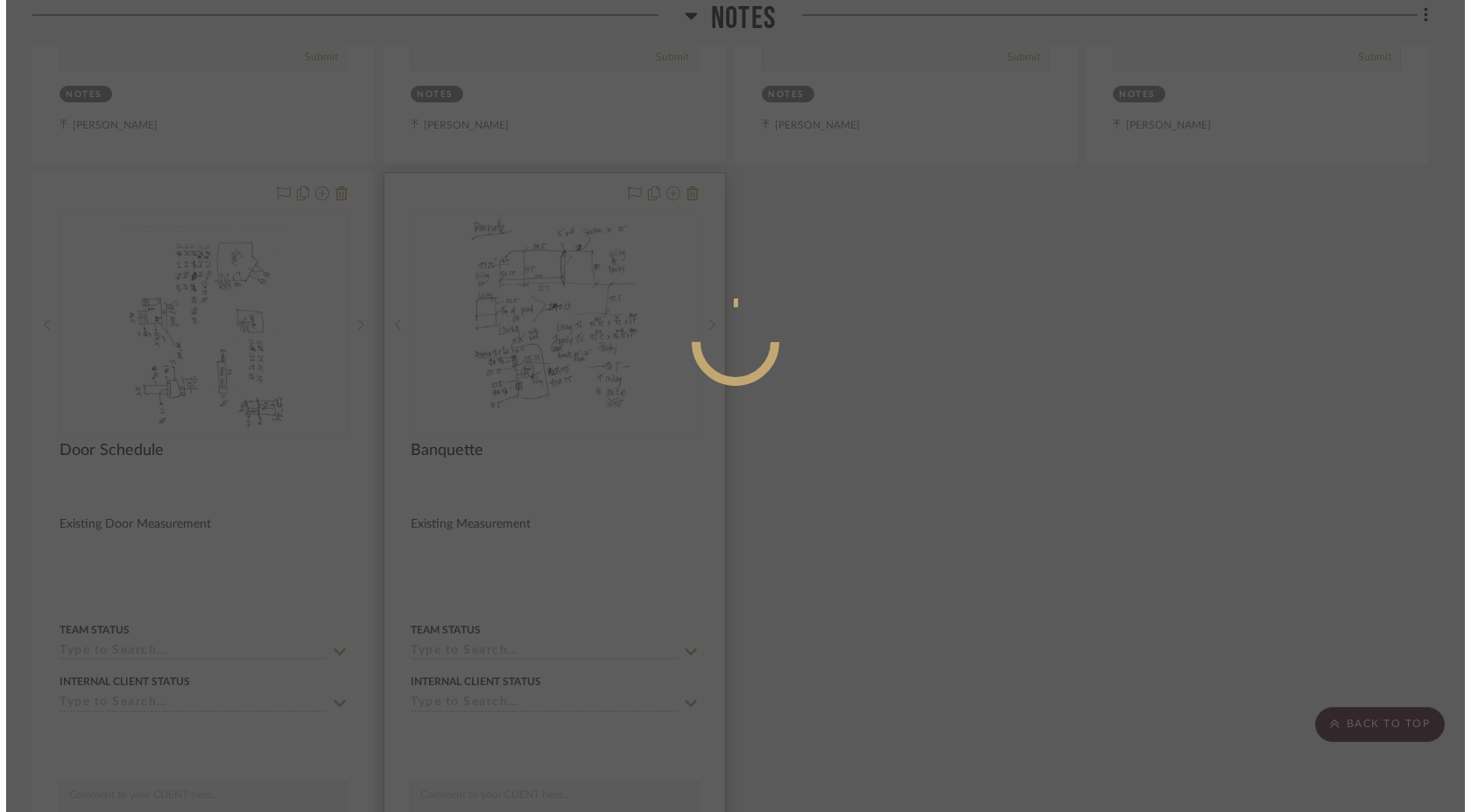
scroll to position [0, 0]
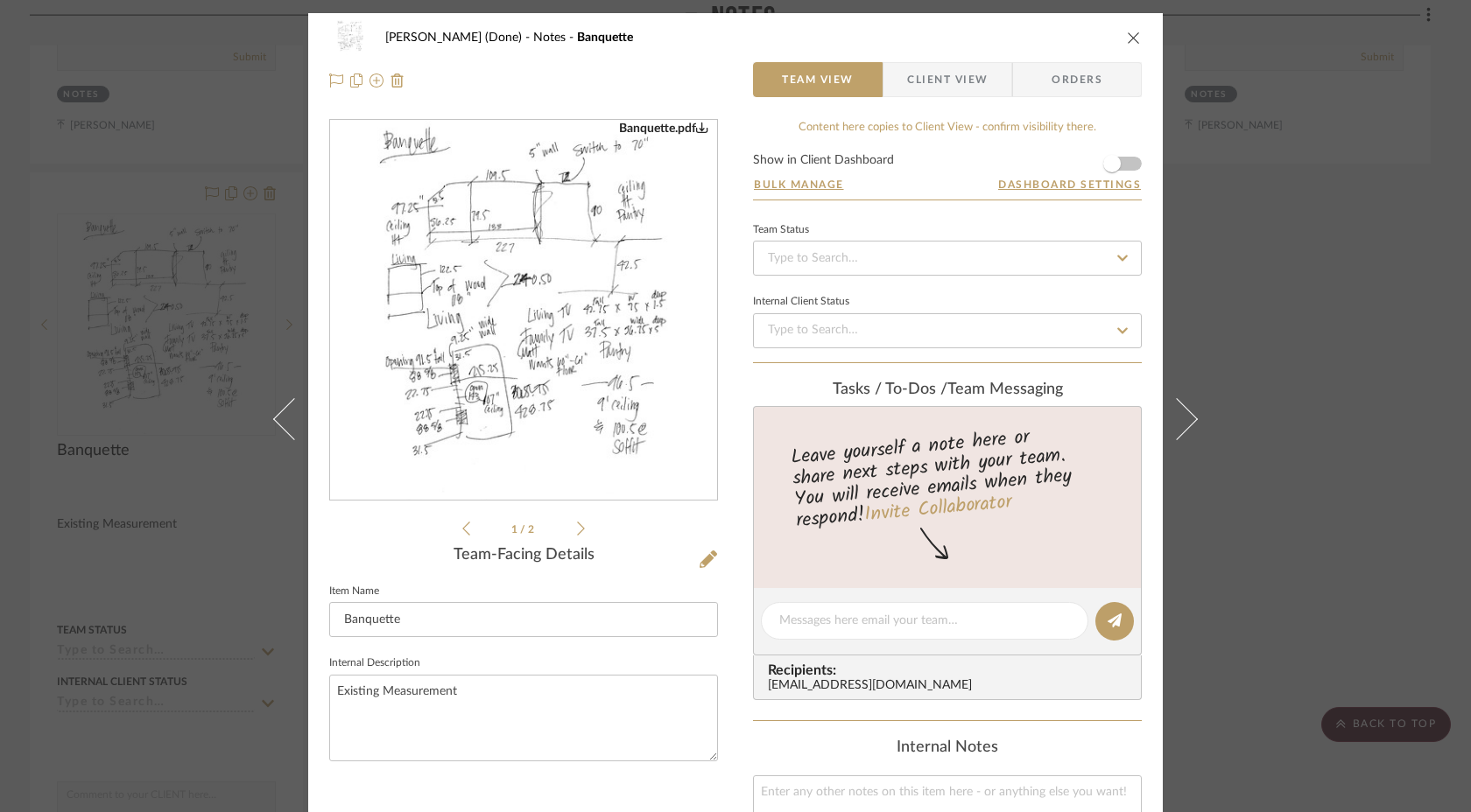
click at [566, 528] on li "1 / 2" at bounding box center [523, 529] width 107 height 21
click at [577, 527] on icon at bounding box center [581, 529] width 8 height 14
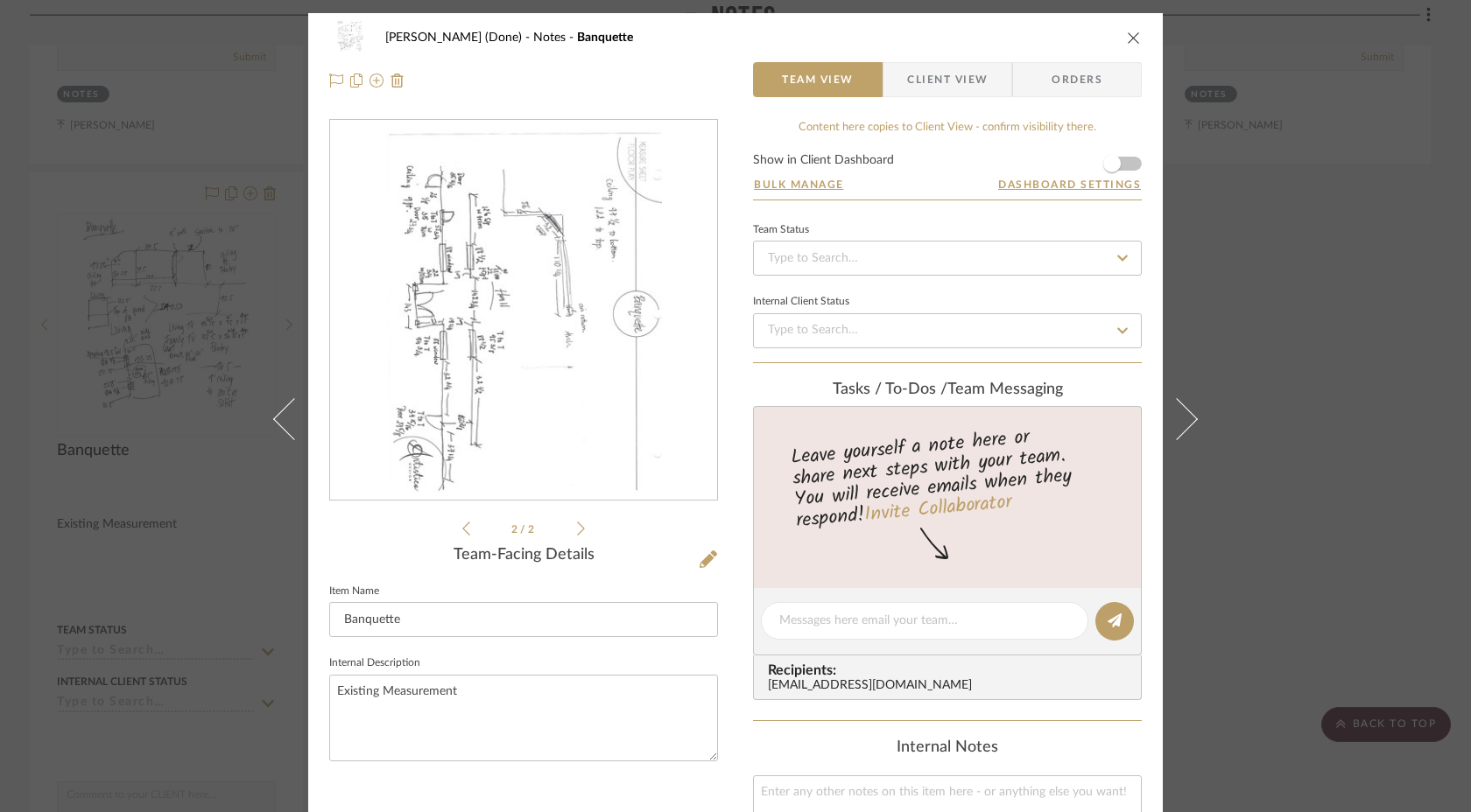
click at [1237, 383] on div "[PERSON_NAME] (Done) Notes Banquette Team View Client View Orders Banquette.pdf…" at bounding box center [735, 406] width 1471 height 812
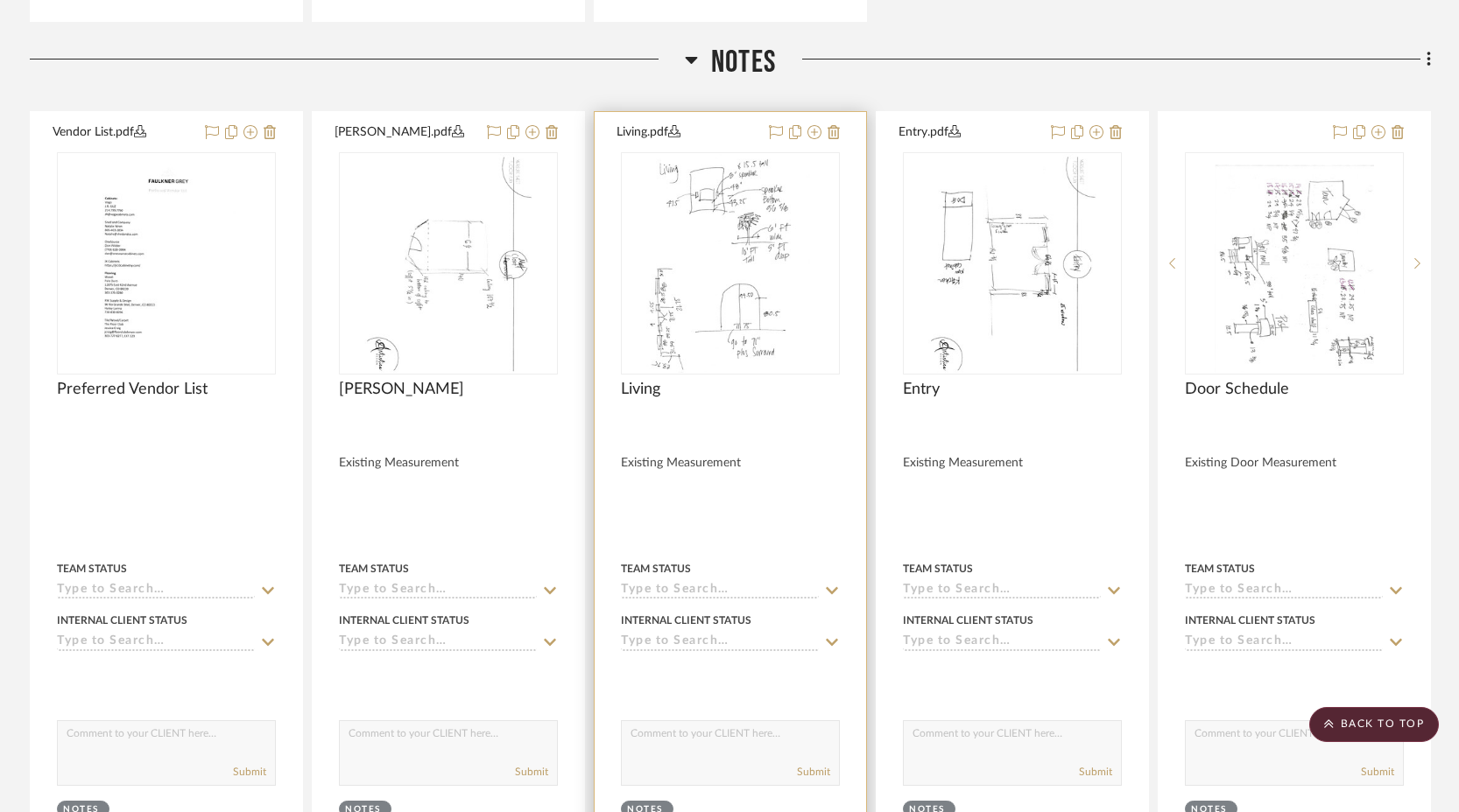
scroll to position [2118, 0]
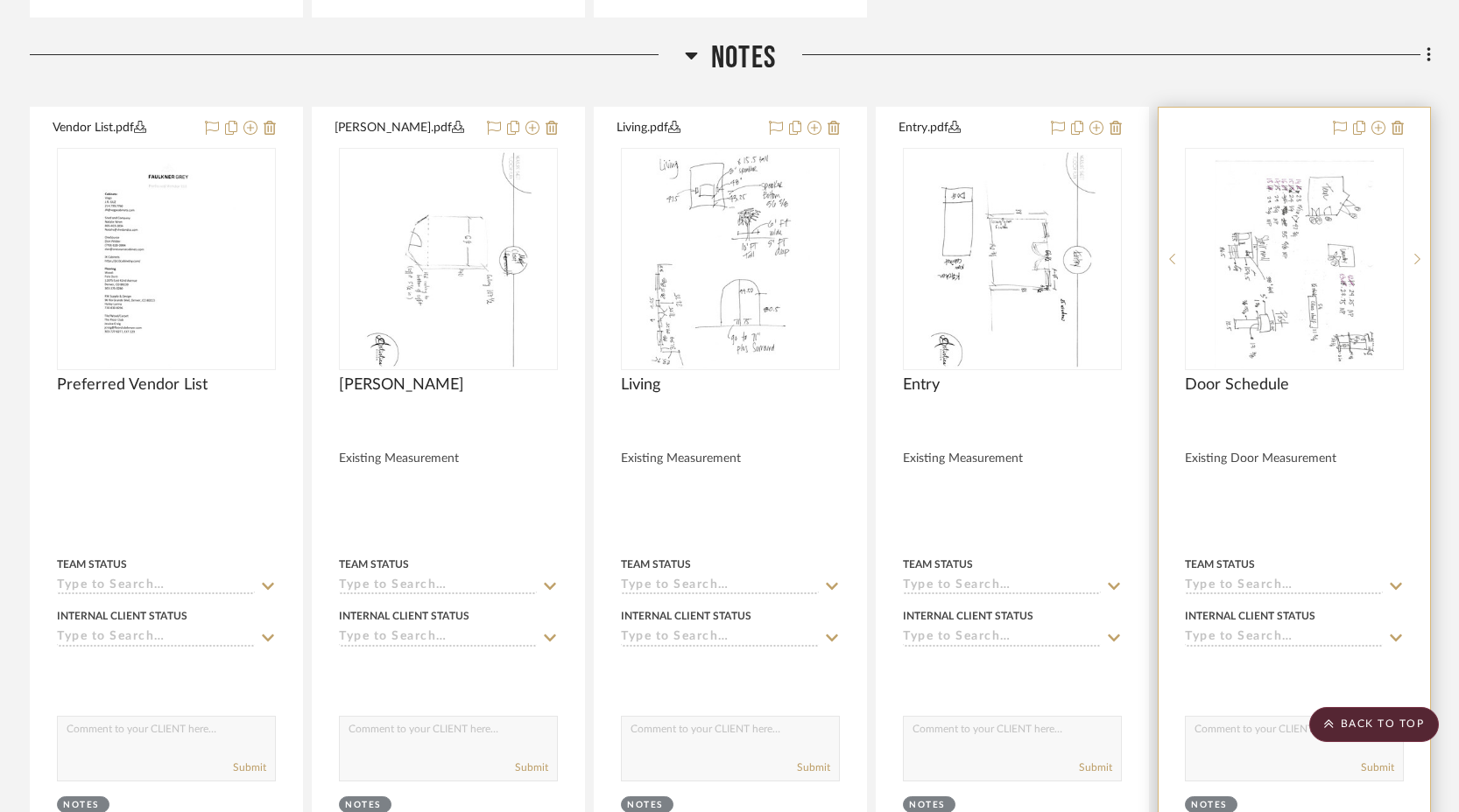
click at [1240, 279] on img "1" at bounding box center [1293, 259] width 159 height 219
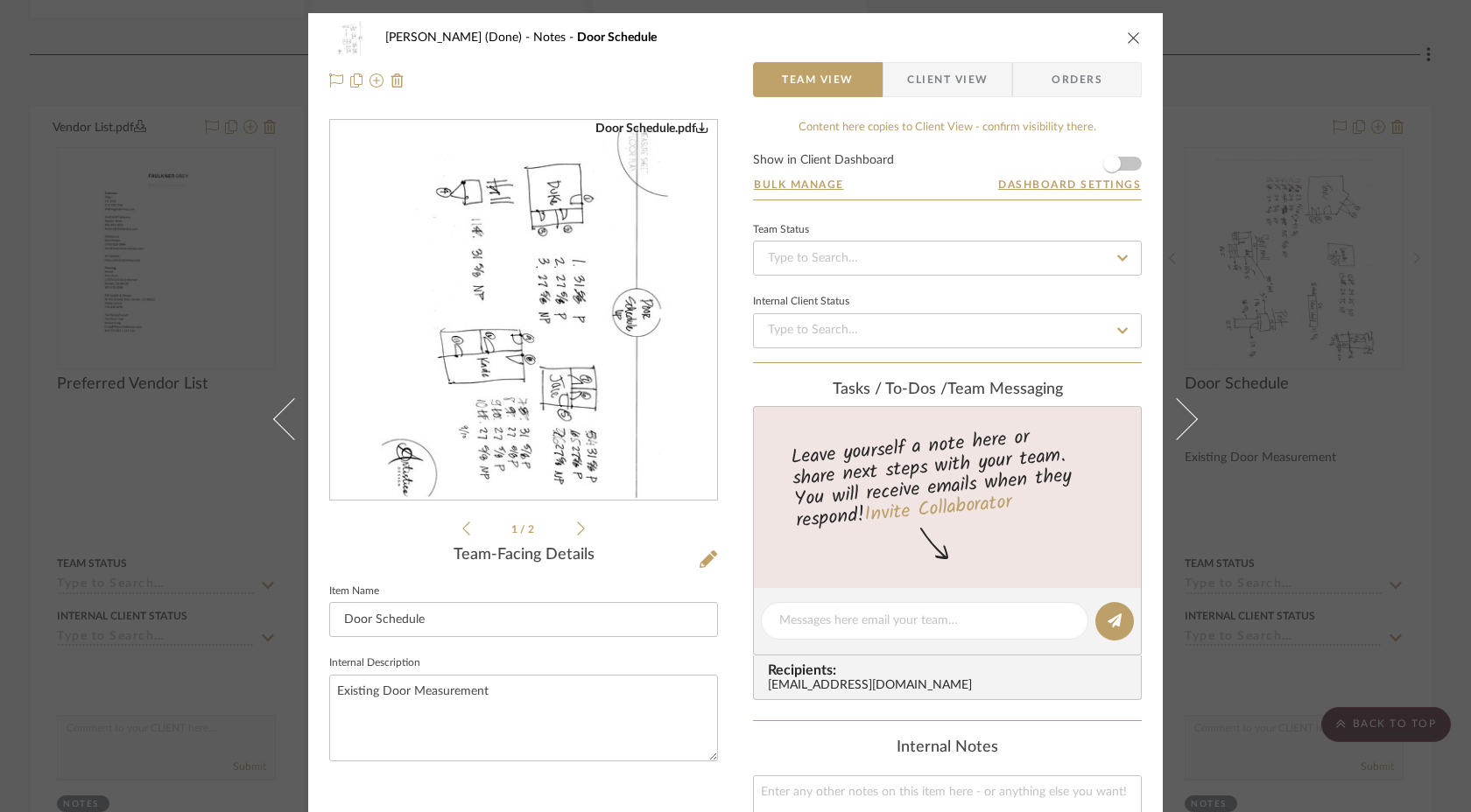
click at [577, 526] on icon at bounding box center [581, 529] width 8 height 14
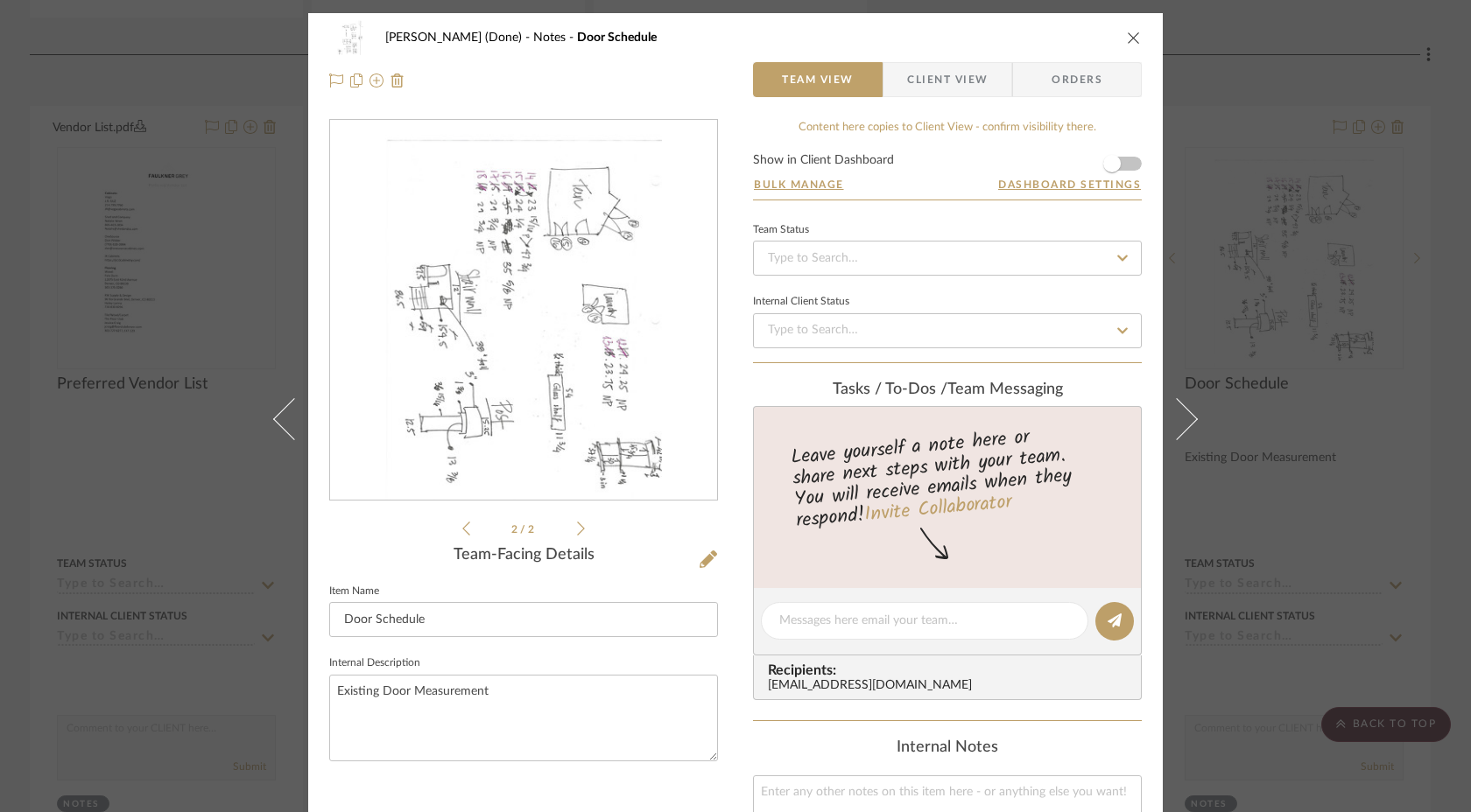
click at [577, 526] on icon at bounding box center [581, 529] width 8 height 14
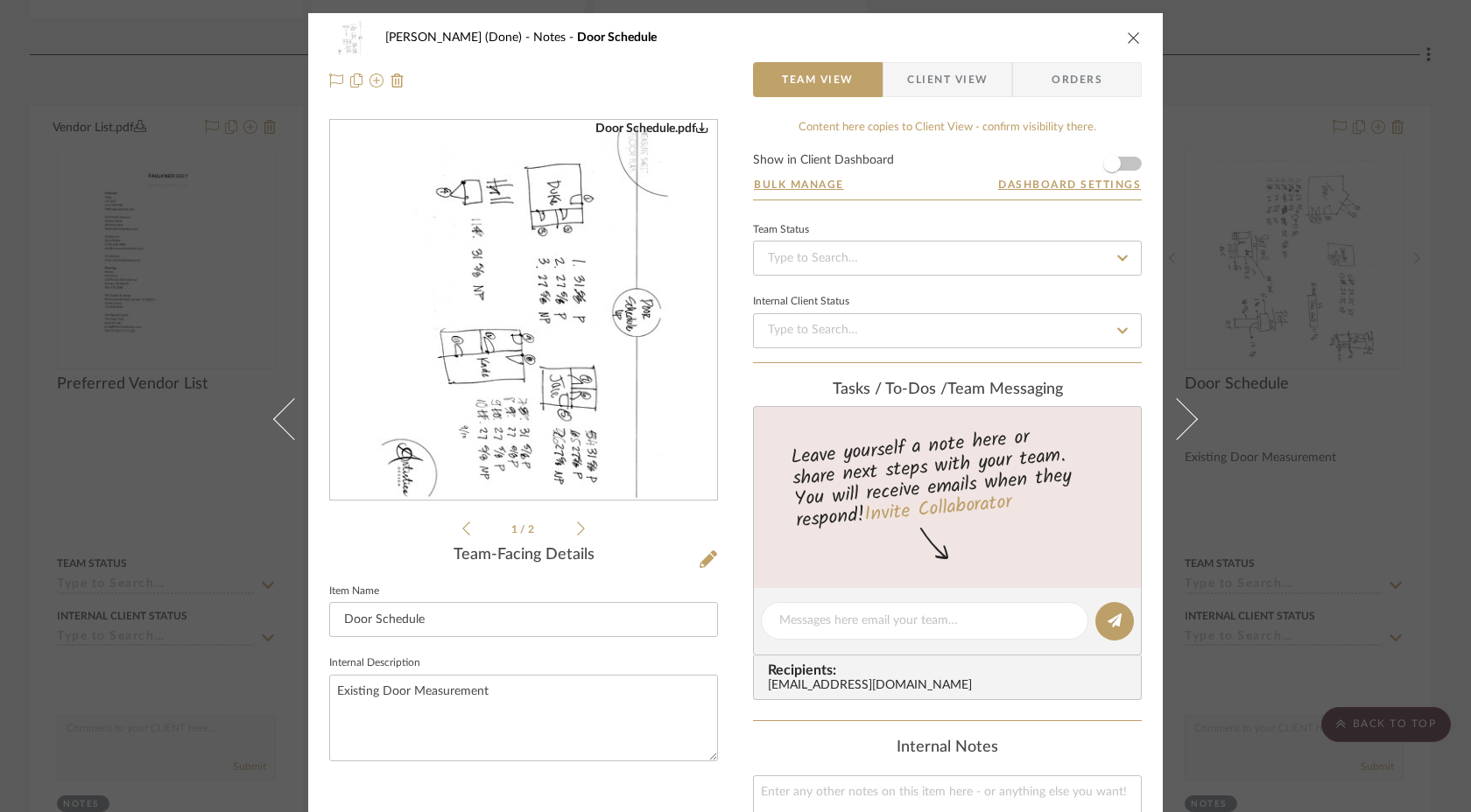
click at [577, 526] on icon at bounding box center [581, 529] width 8 height 14
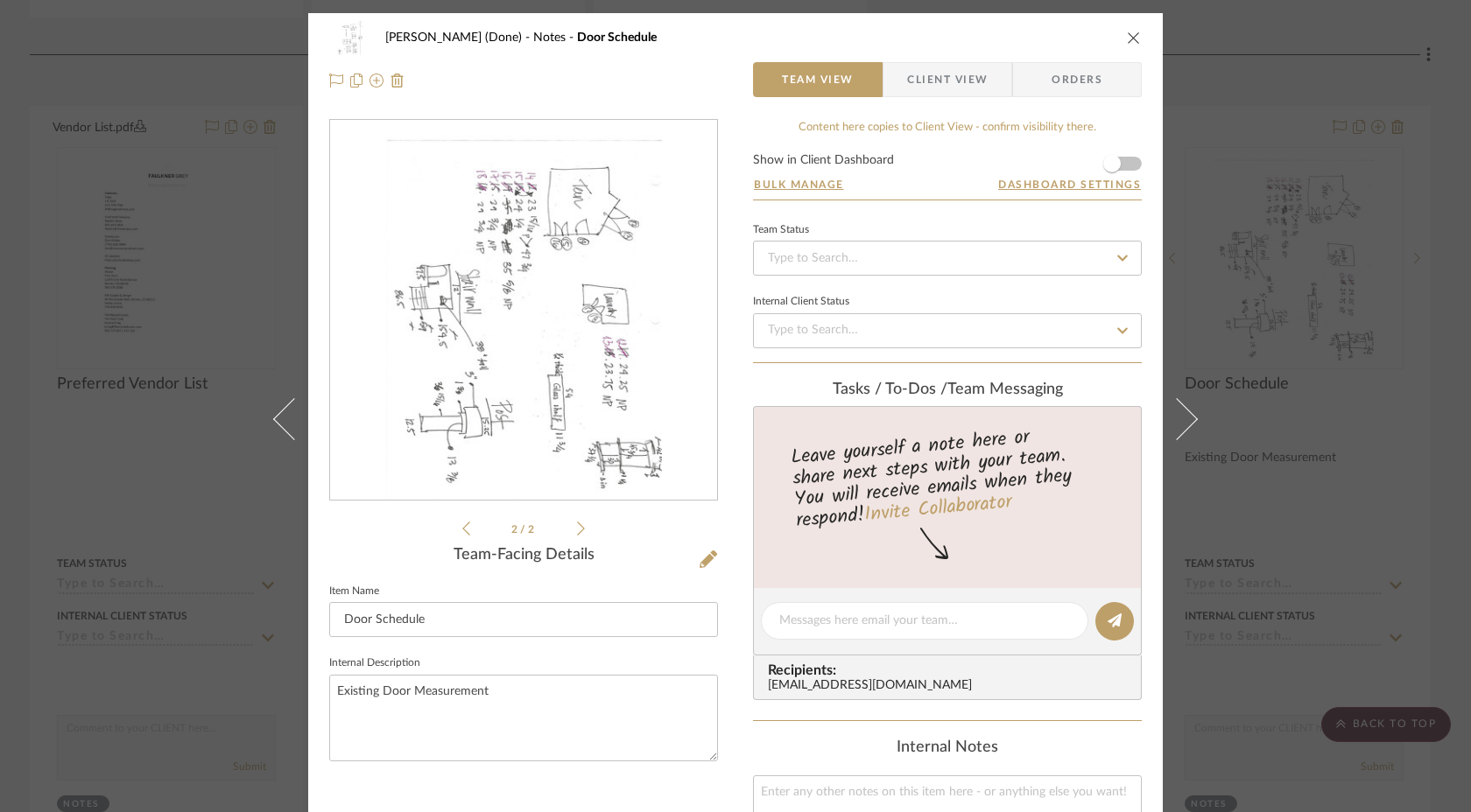
click at [1364, 395] on div "[PERSON_NAME] (Done) Notes Door Schedule Team View Client View Orders Door Sche…" at bounding box center [735, 406] width 1471 height 812
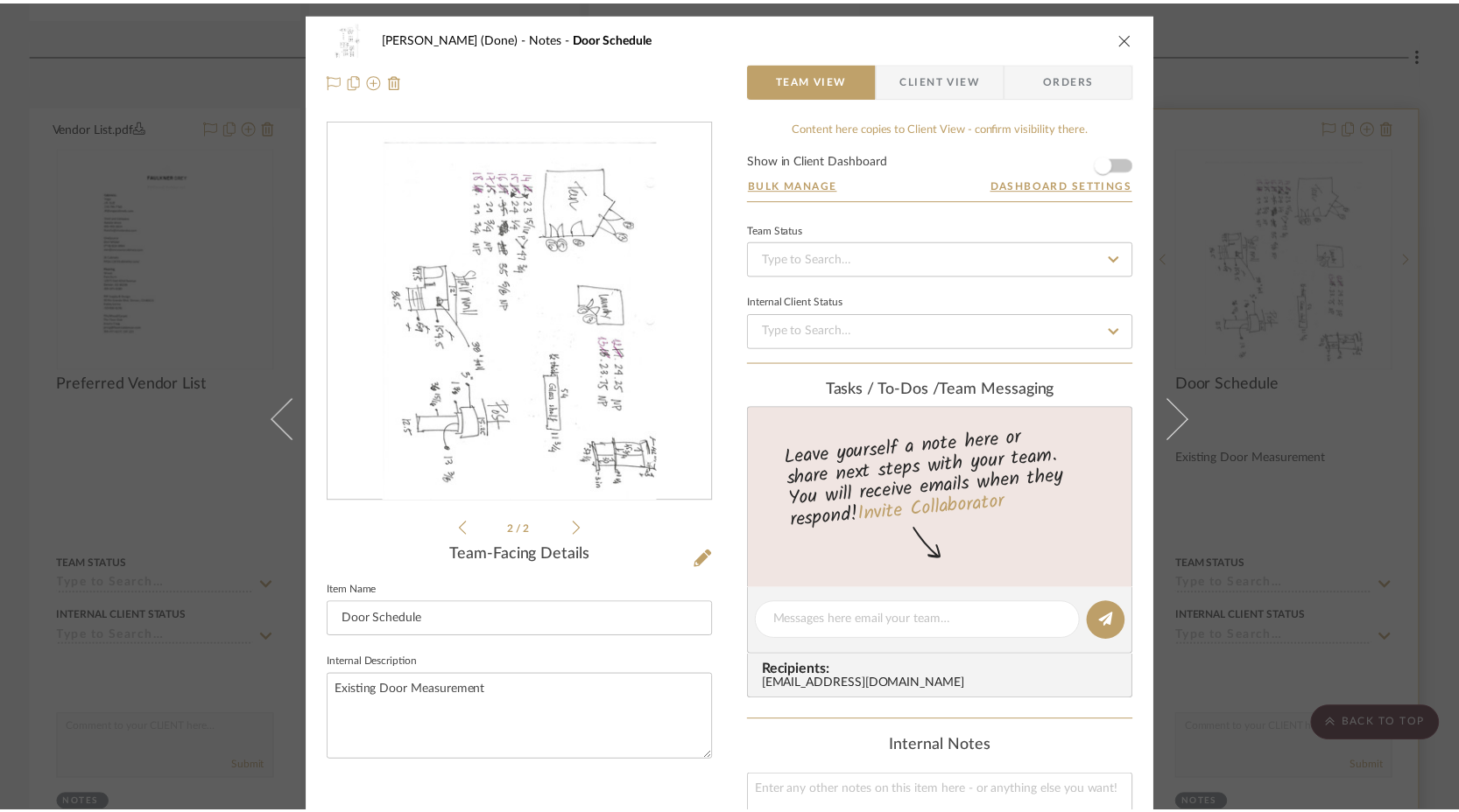
scroll to position [2118, 0]
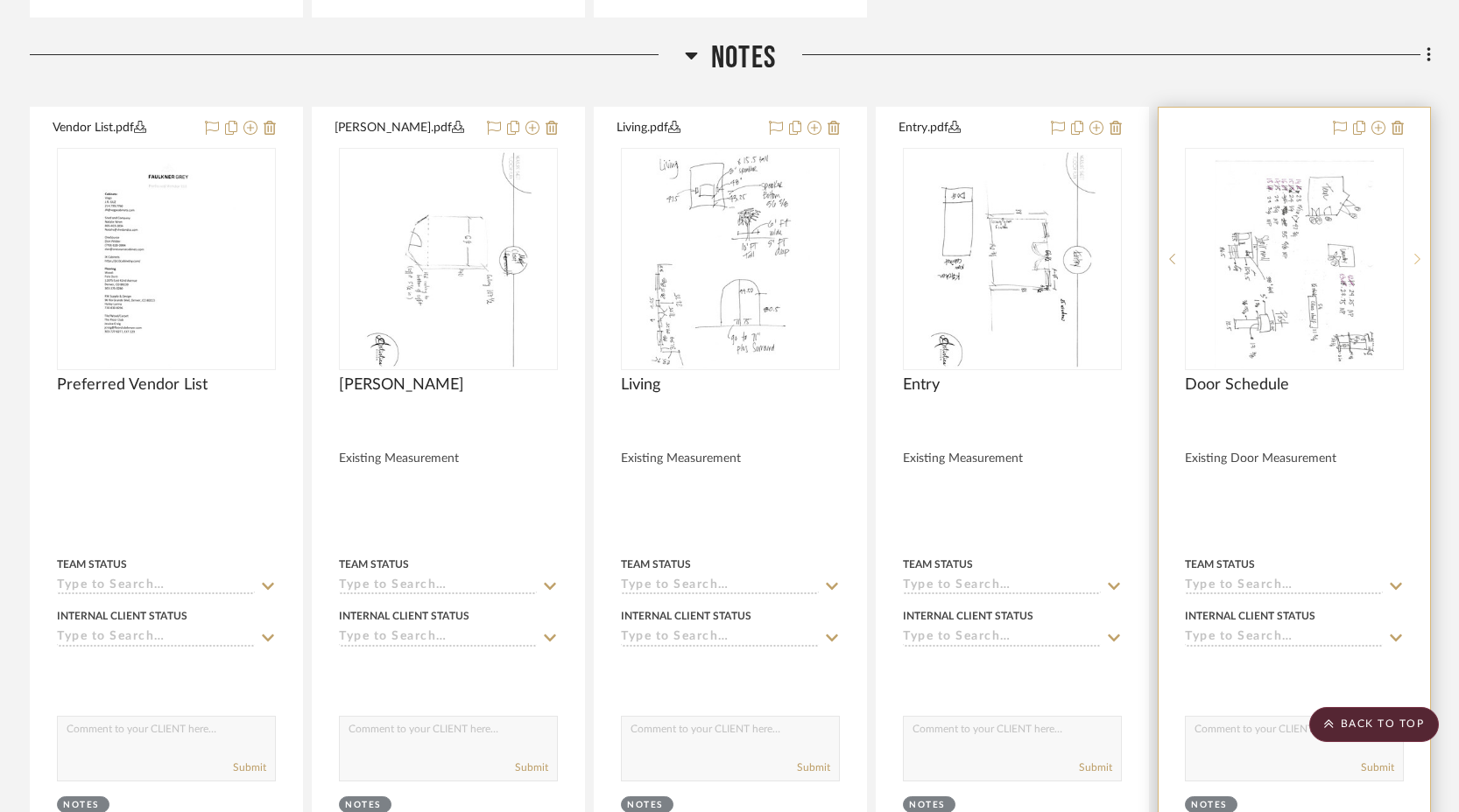
click at [1423, 253] on sr-next-btn at bounding box center [1417, 259] width 27 height 12
click at [1317, 278] on img "1" at bounding box center [1293, 259] width 159 height 219
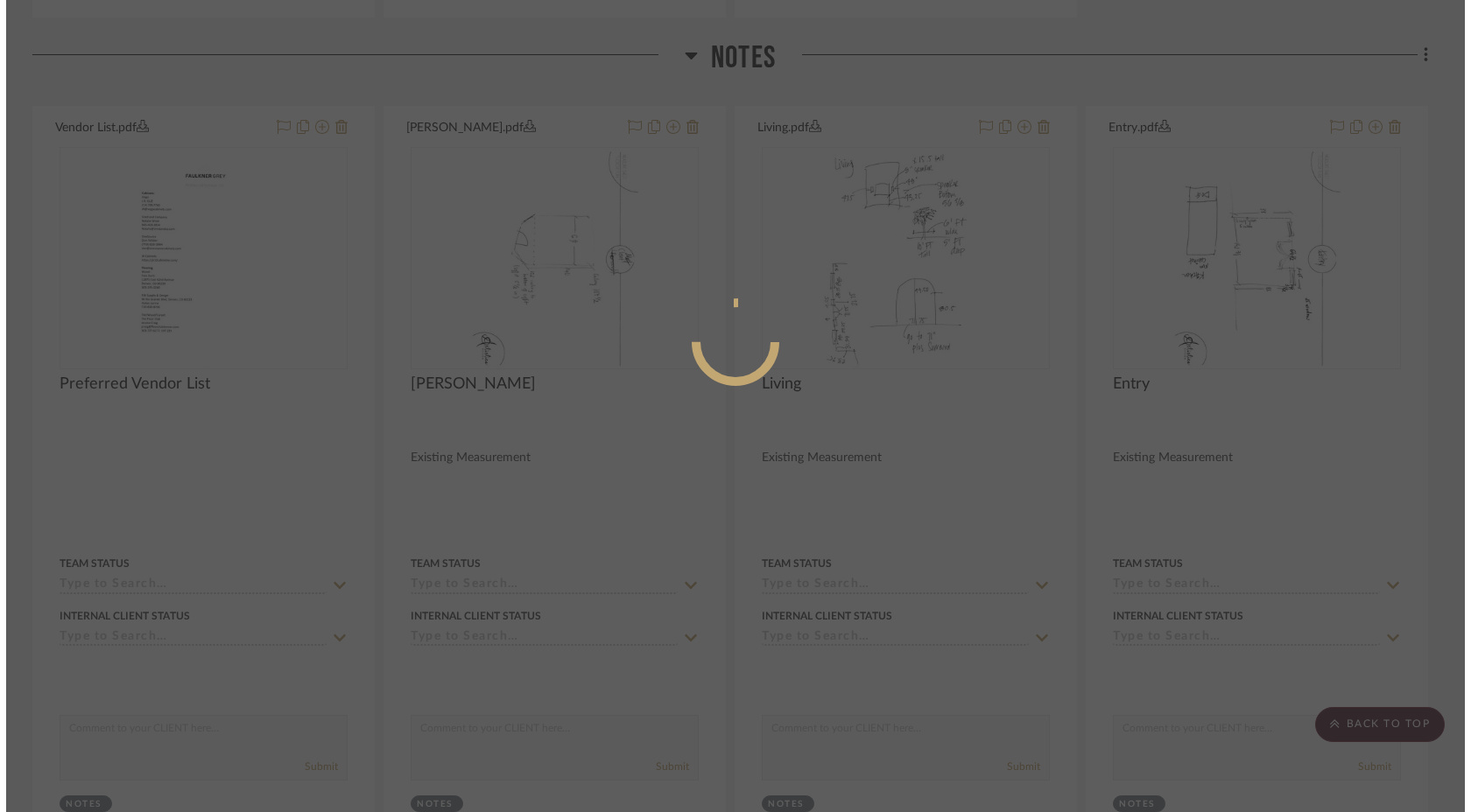
scroll to position [0, 0]
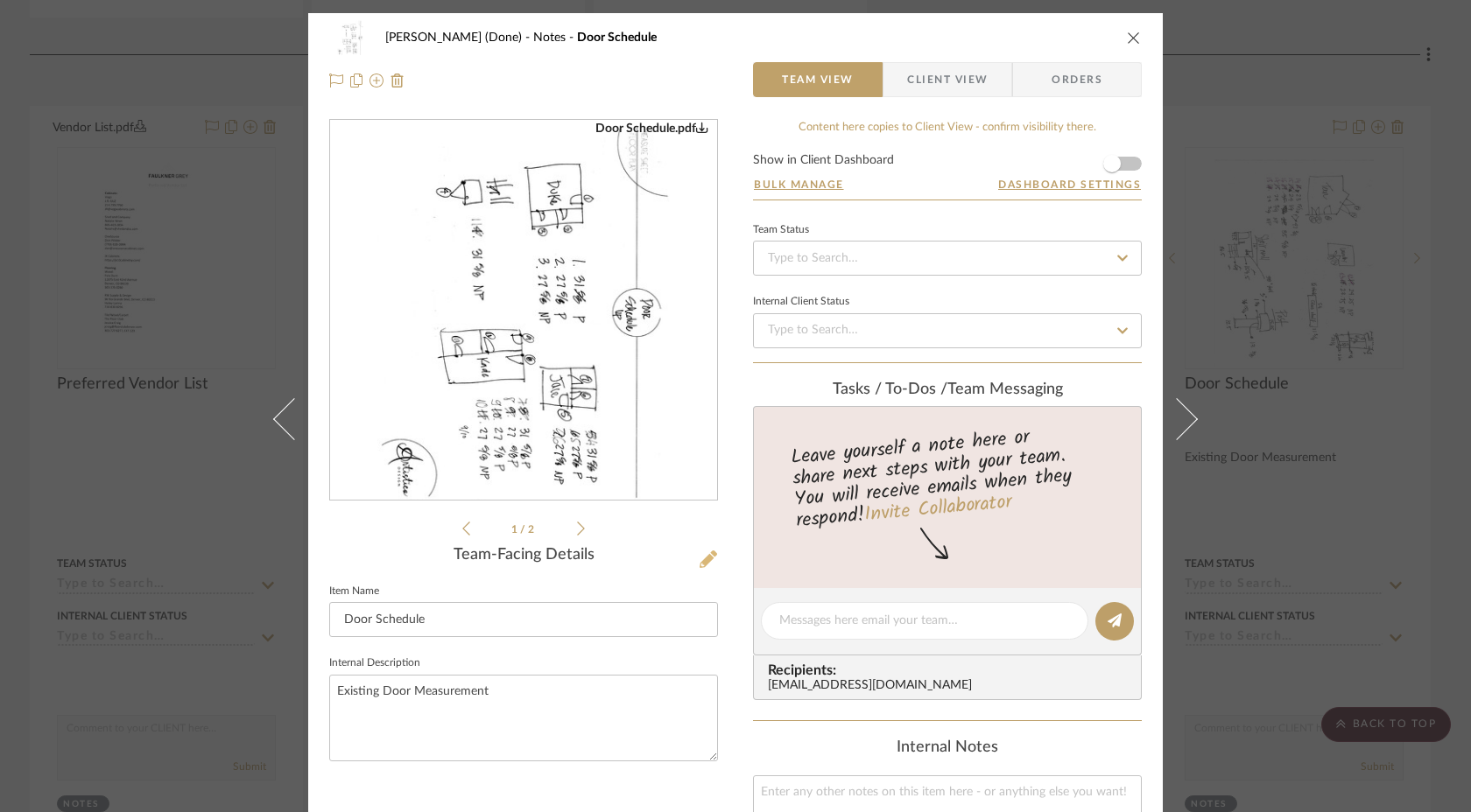
click at [701, 552] on fa-icon at bounding box center [708, 561] width 18 height 18
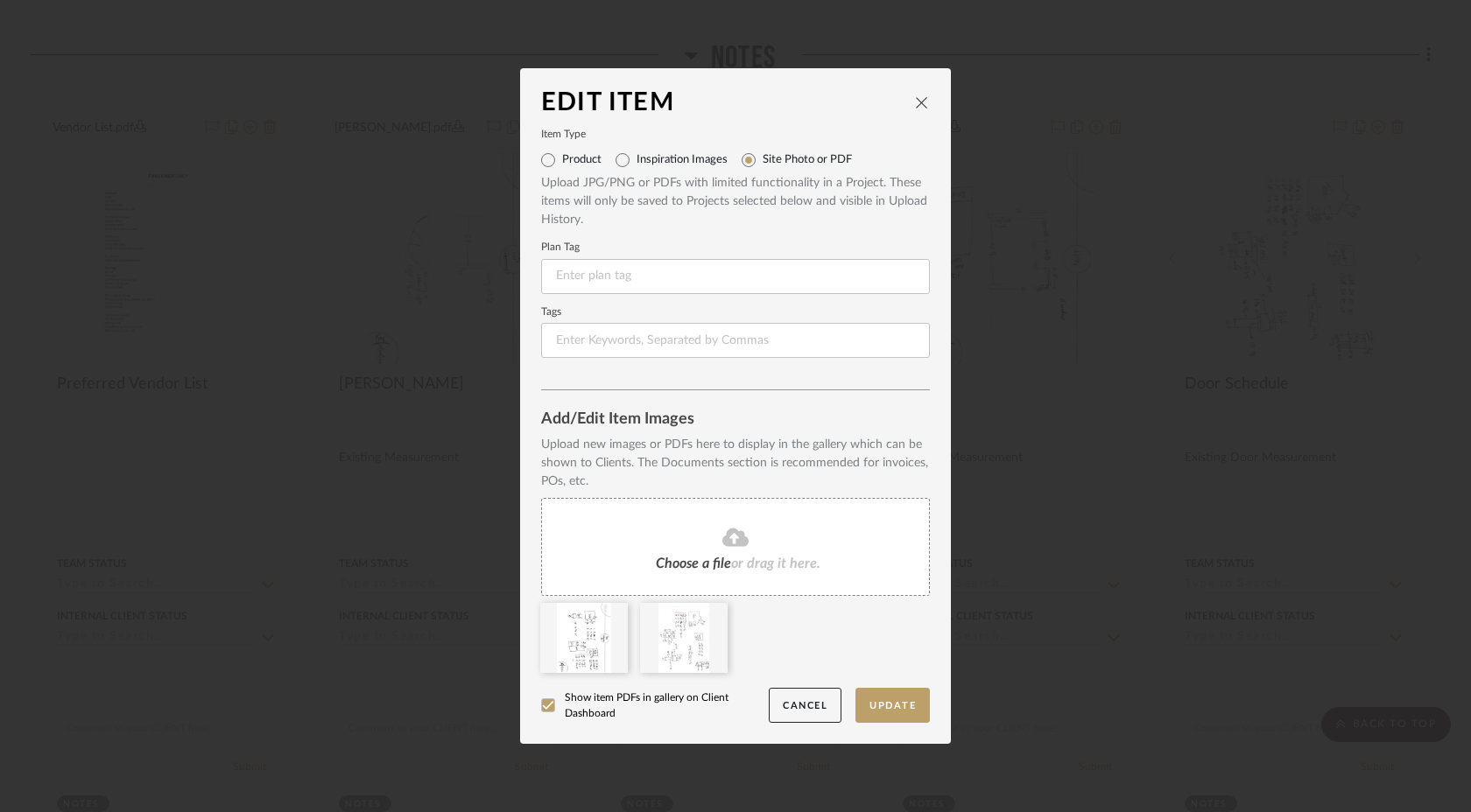
click at [700, 542] on fa-icon at bounding box center [736, 538] width 159 height 23
click at [888, 700] on button "Update" at bounding box center [893, 706] width 74 height 36
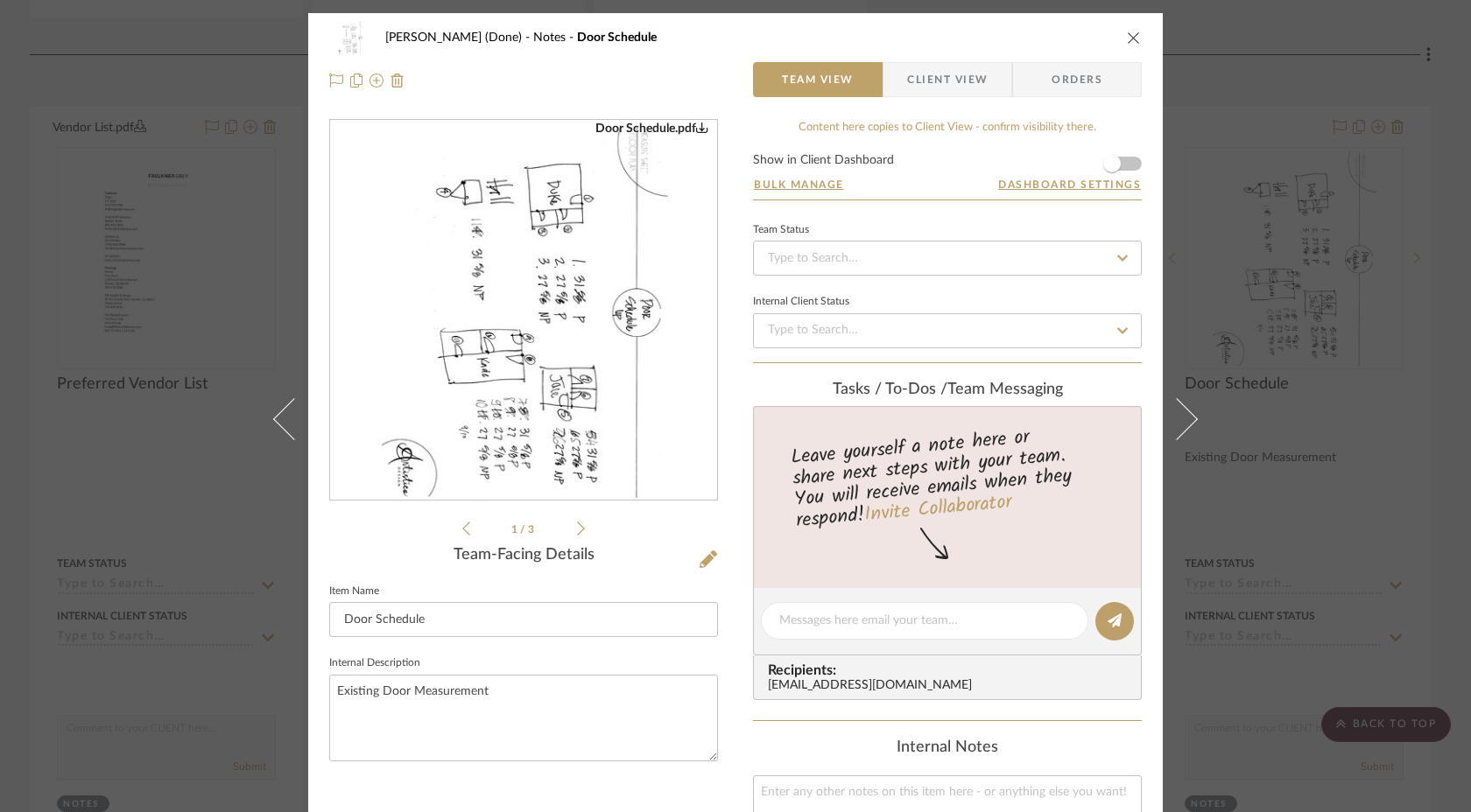
click at [1297, 407] on div "[PERSON_NAME] (Done) Notes Door Schedule Team View Client View Orders Door Sche…" at bounding box center [735, 406] width 1471 height 812
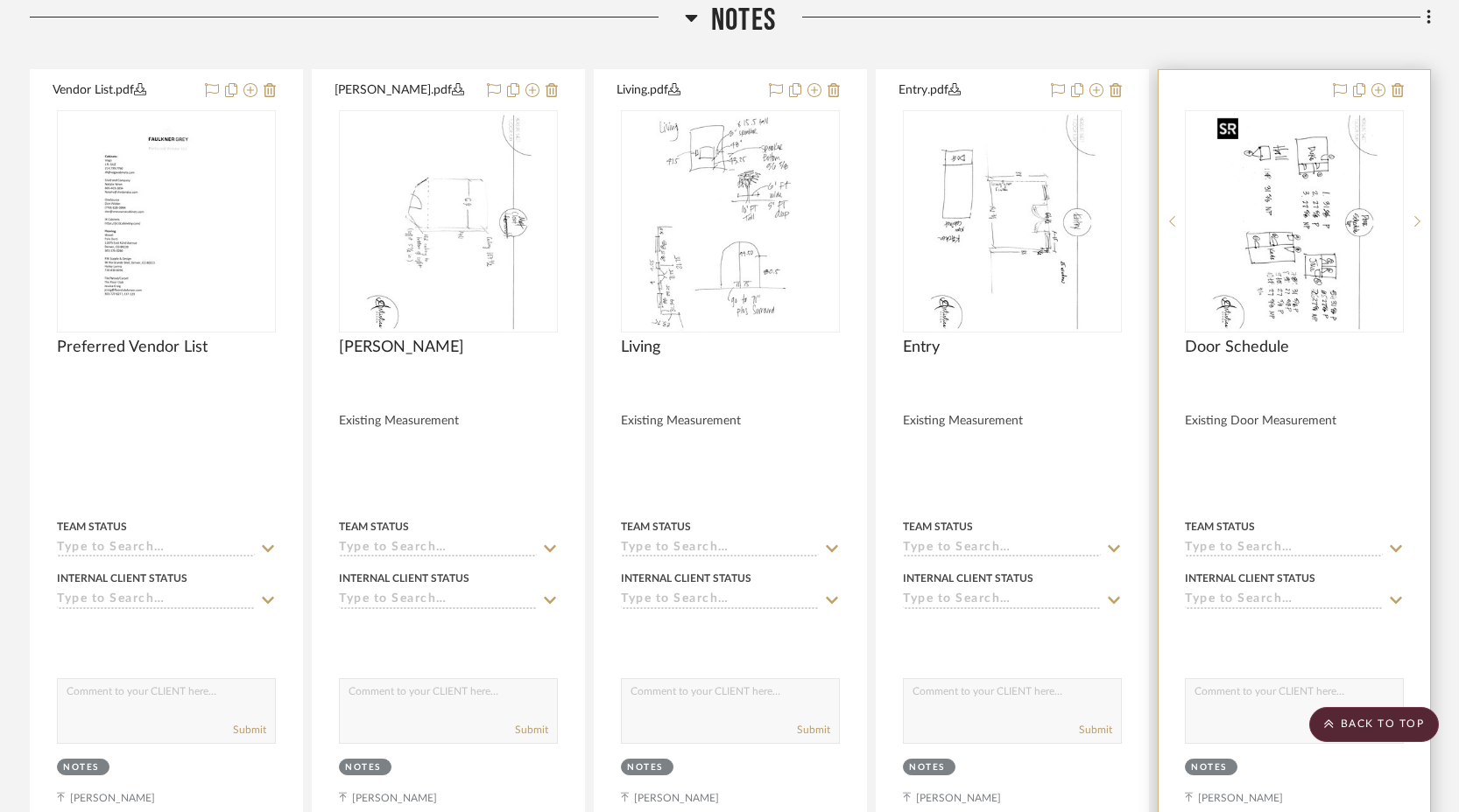
scroll to position [2170, 0]
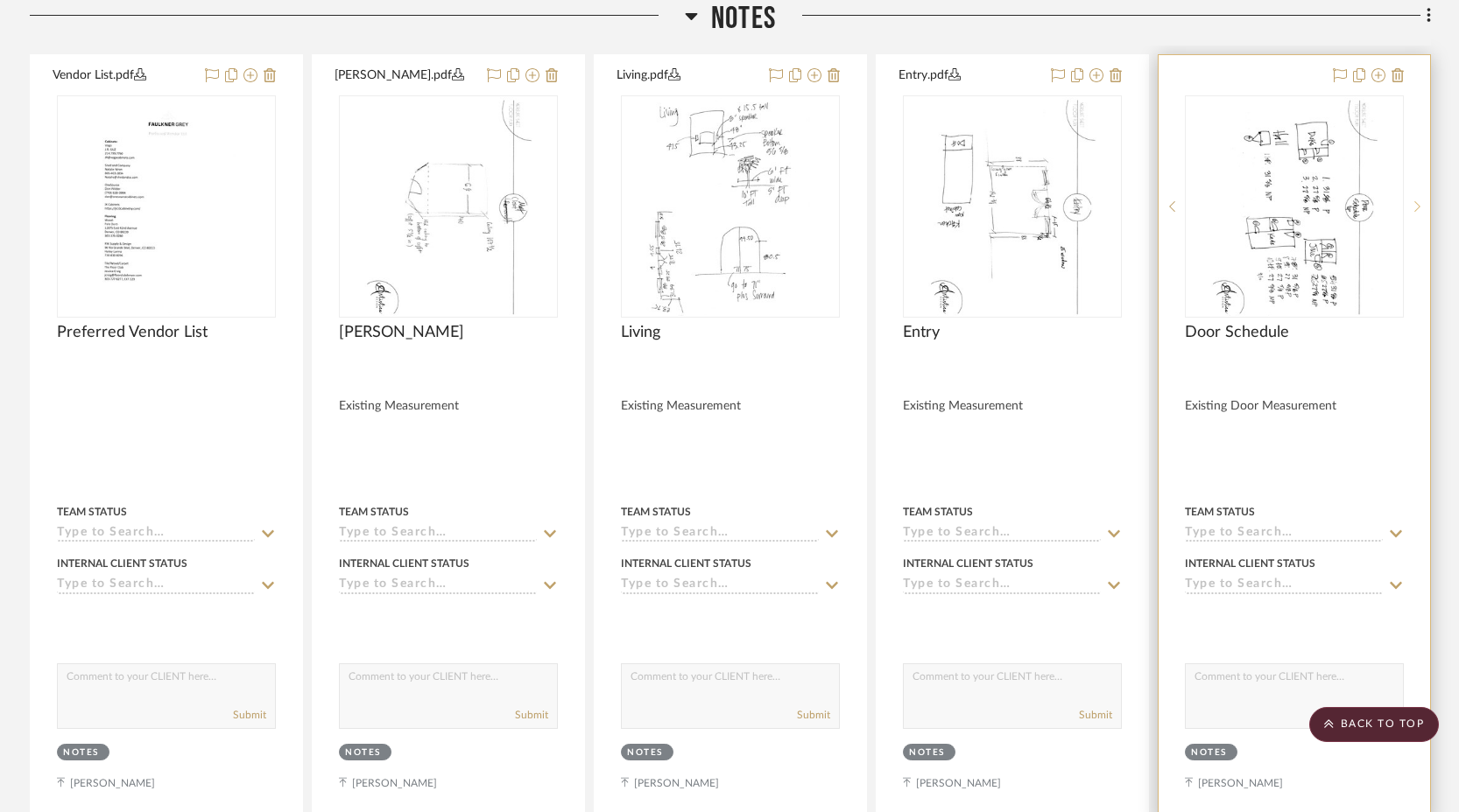
click at [1418, 202] on icon at bounding box center [1417, 206] width 6 height 12
